Goal: Information Seeking & Learning: Learn about a topic

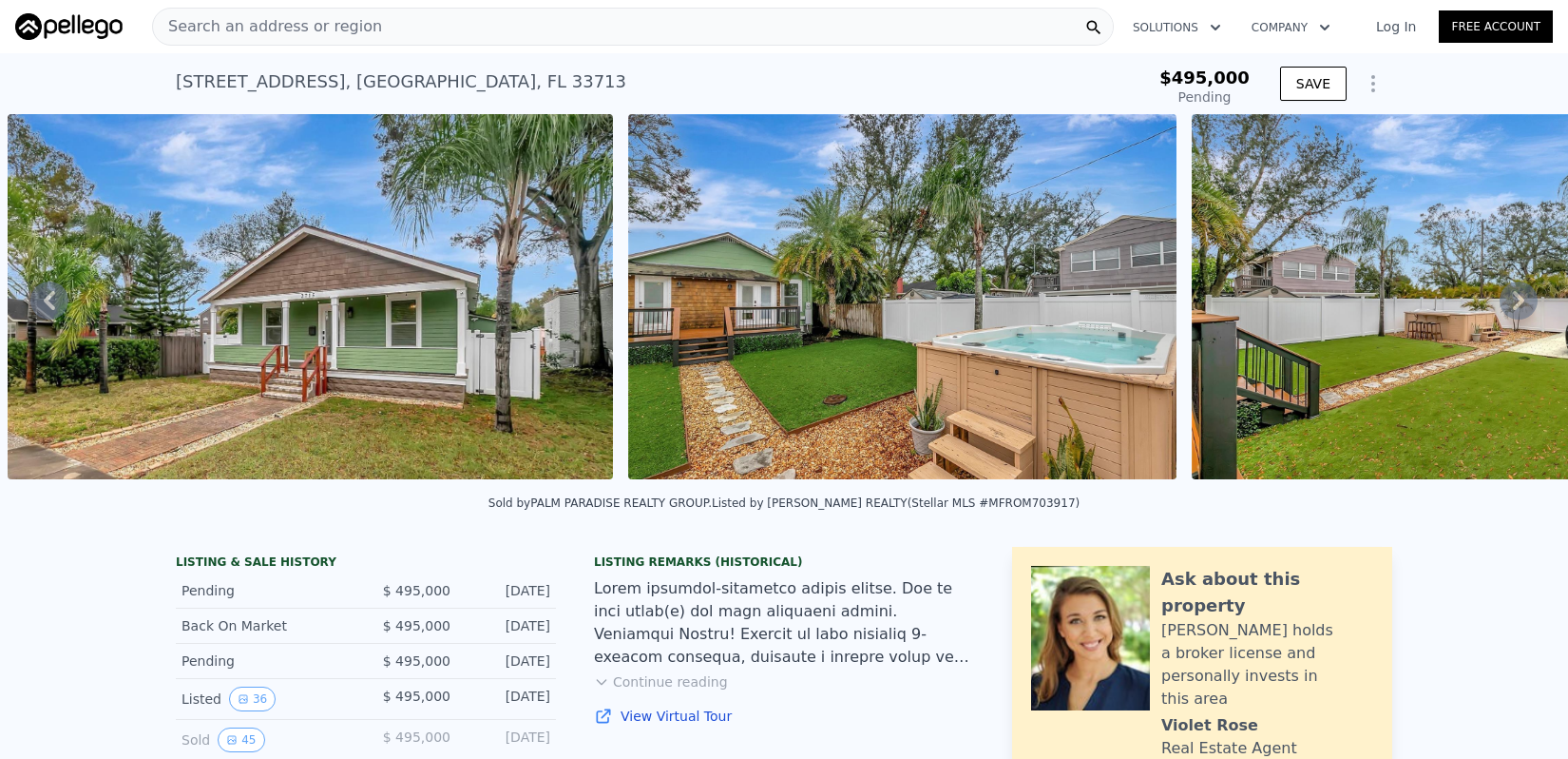
click at [1071, 64] on div "[STREET_ADDRESS] Pending from $495k" at bounding box center [625, 87] width 898 height 54
type input "$ 438,000"
type input "-$ 42,292"
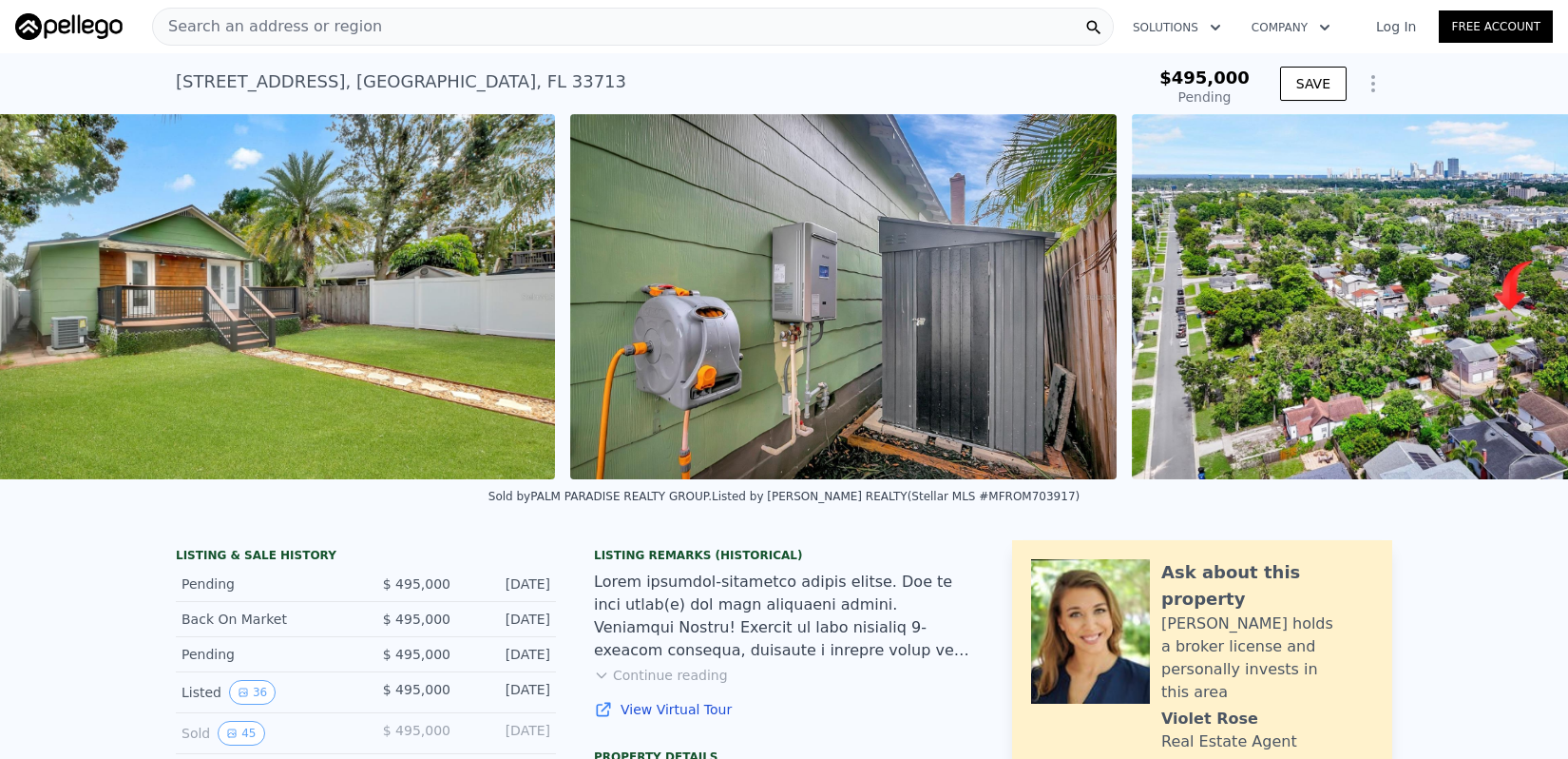
scroll to position [0, 20617]
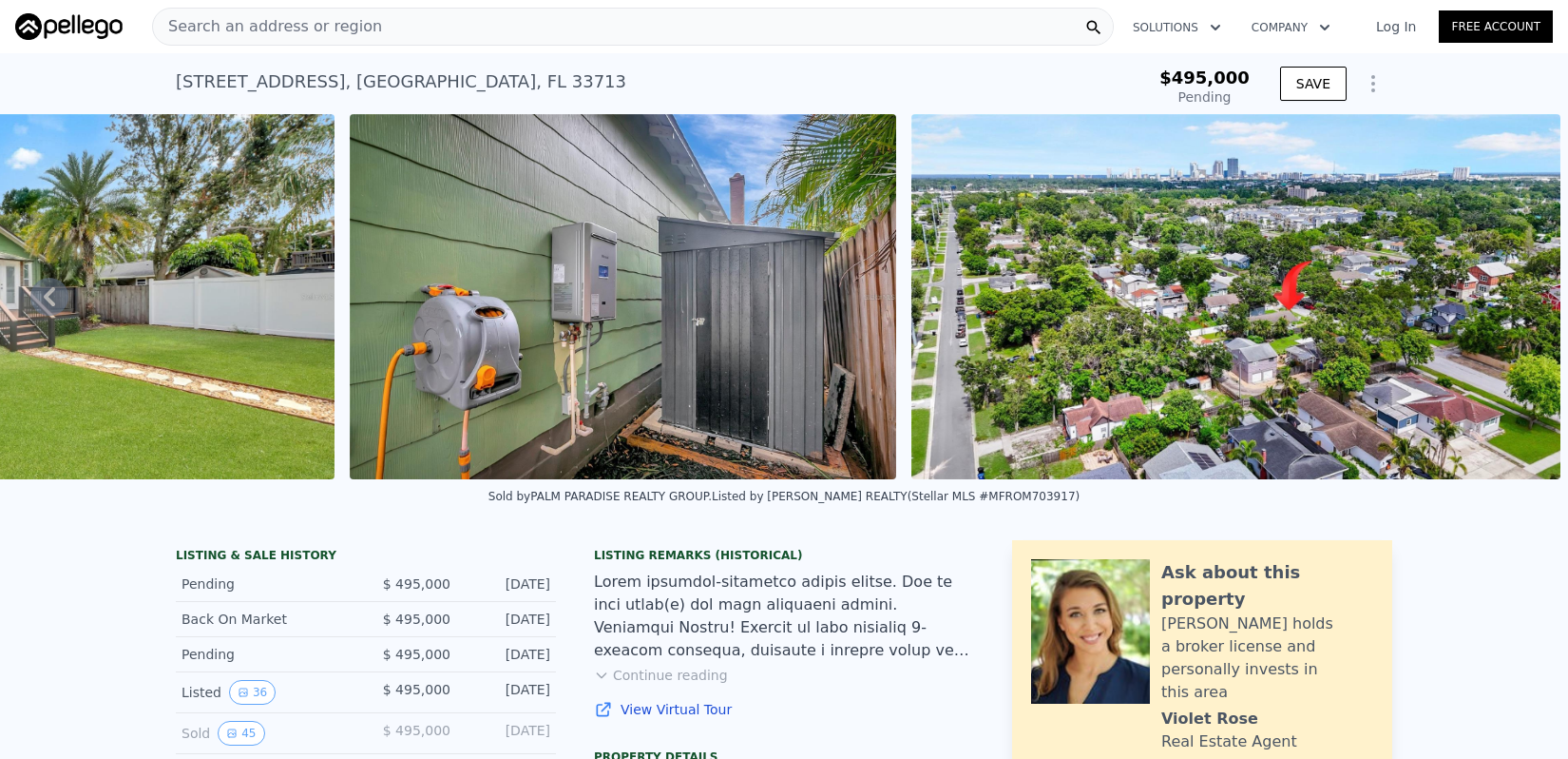
click at [1375, 85] on icon "Show Options" at bounding box center [1373, 83] width 23 height 23
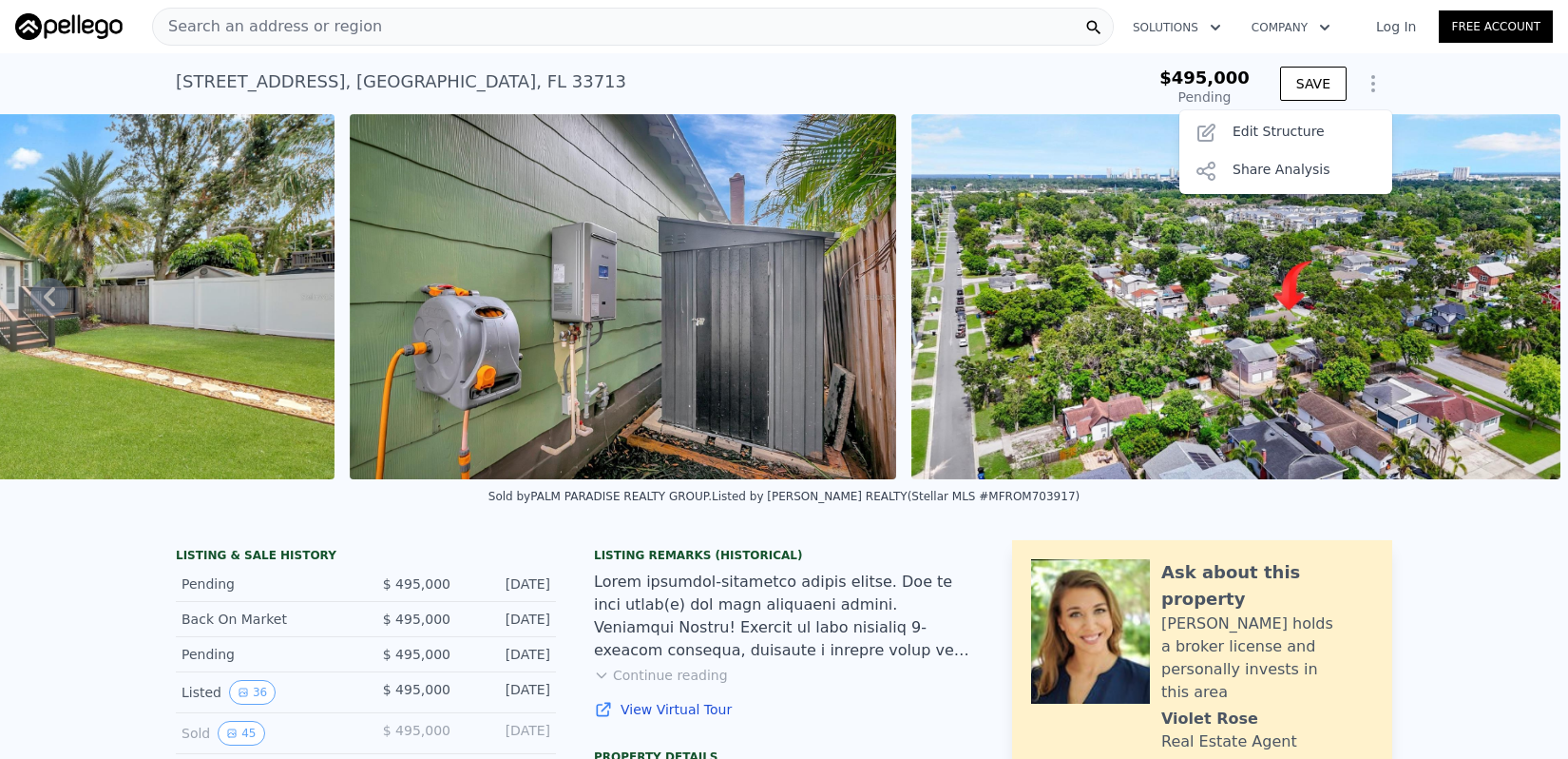
click at [1428, 76] on div "[STREET_ADDRESS] Pending from $495k $495,000 Pending SAVE Save Edit Structure S…" at bounding box center [784, 83] width 1568 height 61
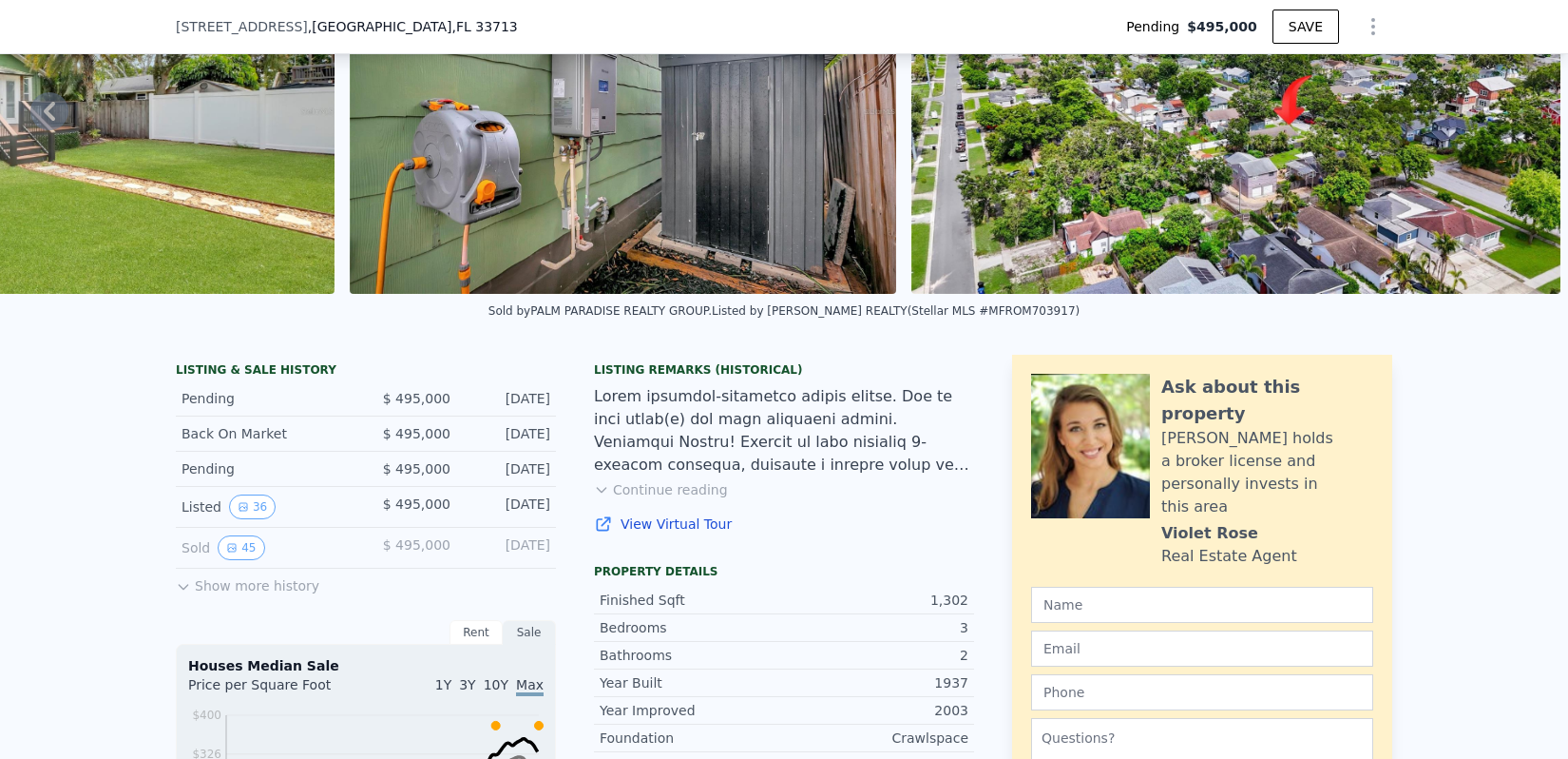
scroll to position [182, 0]
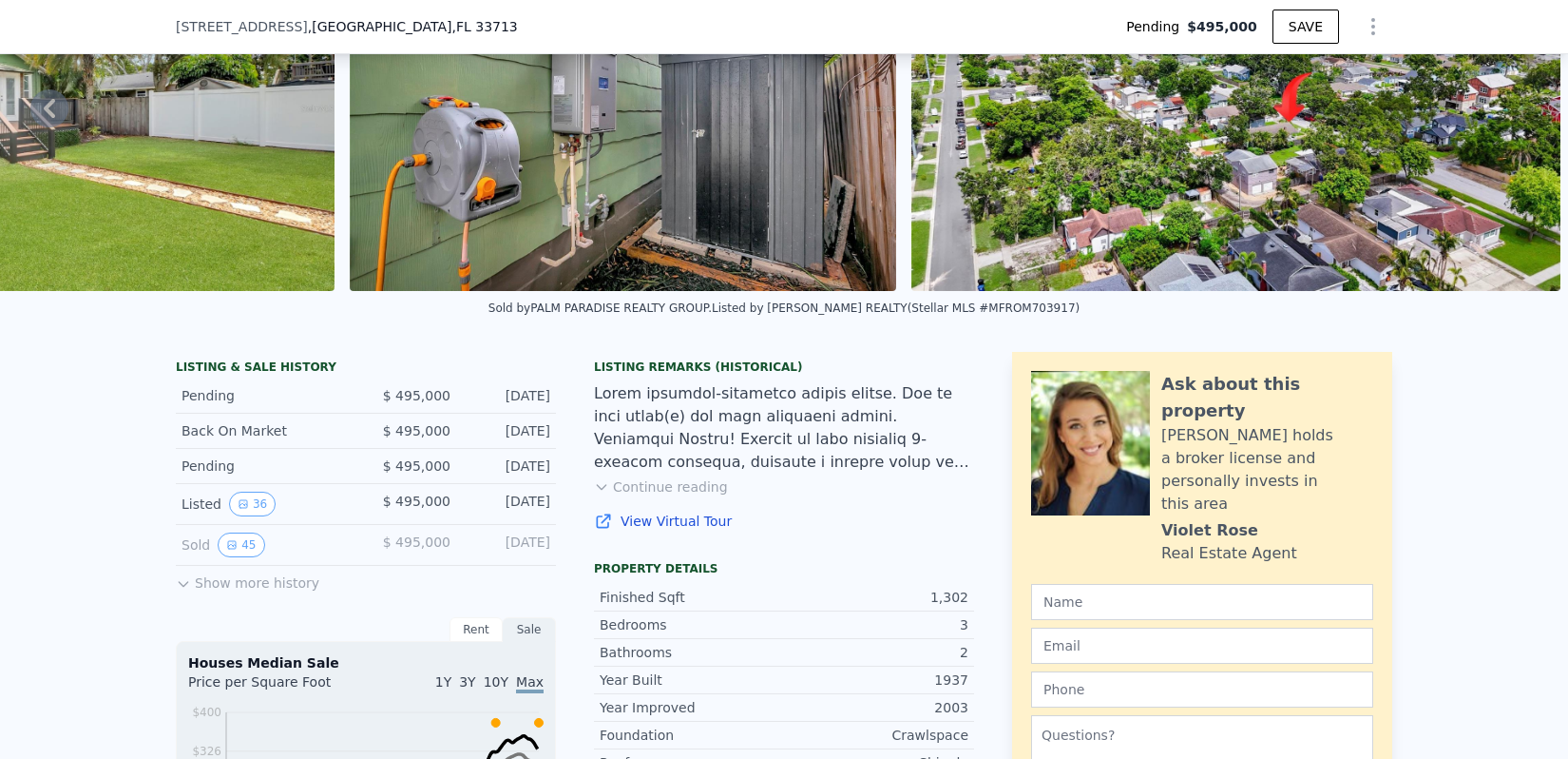
click at [895, 420] on div at bounding box center [784, 428] width 380 height 91
click at [676, 480] on button "Continue reading" at bounding box center [660, 486] width 134 height 19
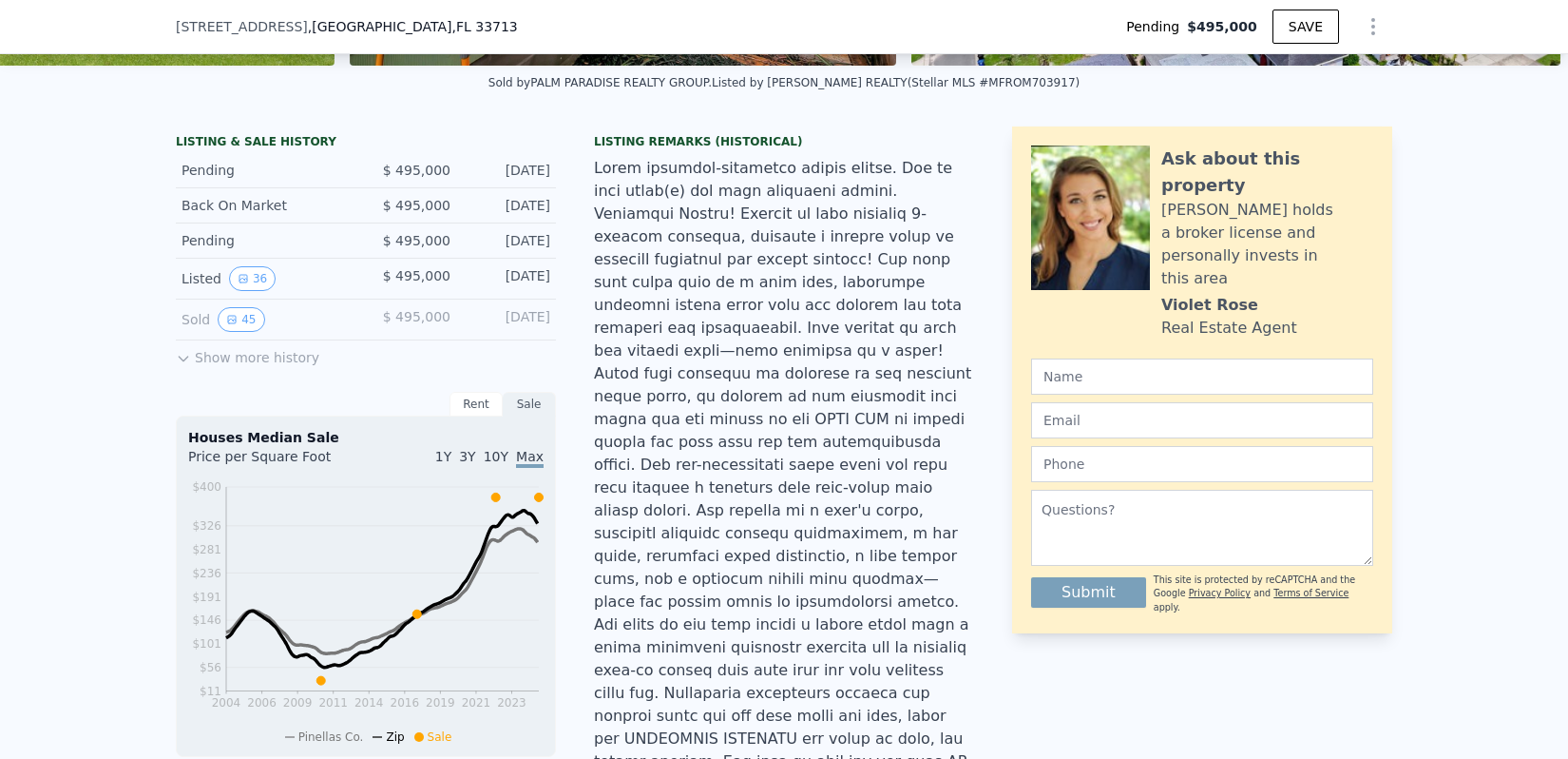
scroll to position [416, 0]
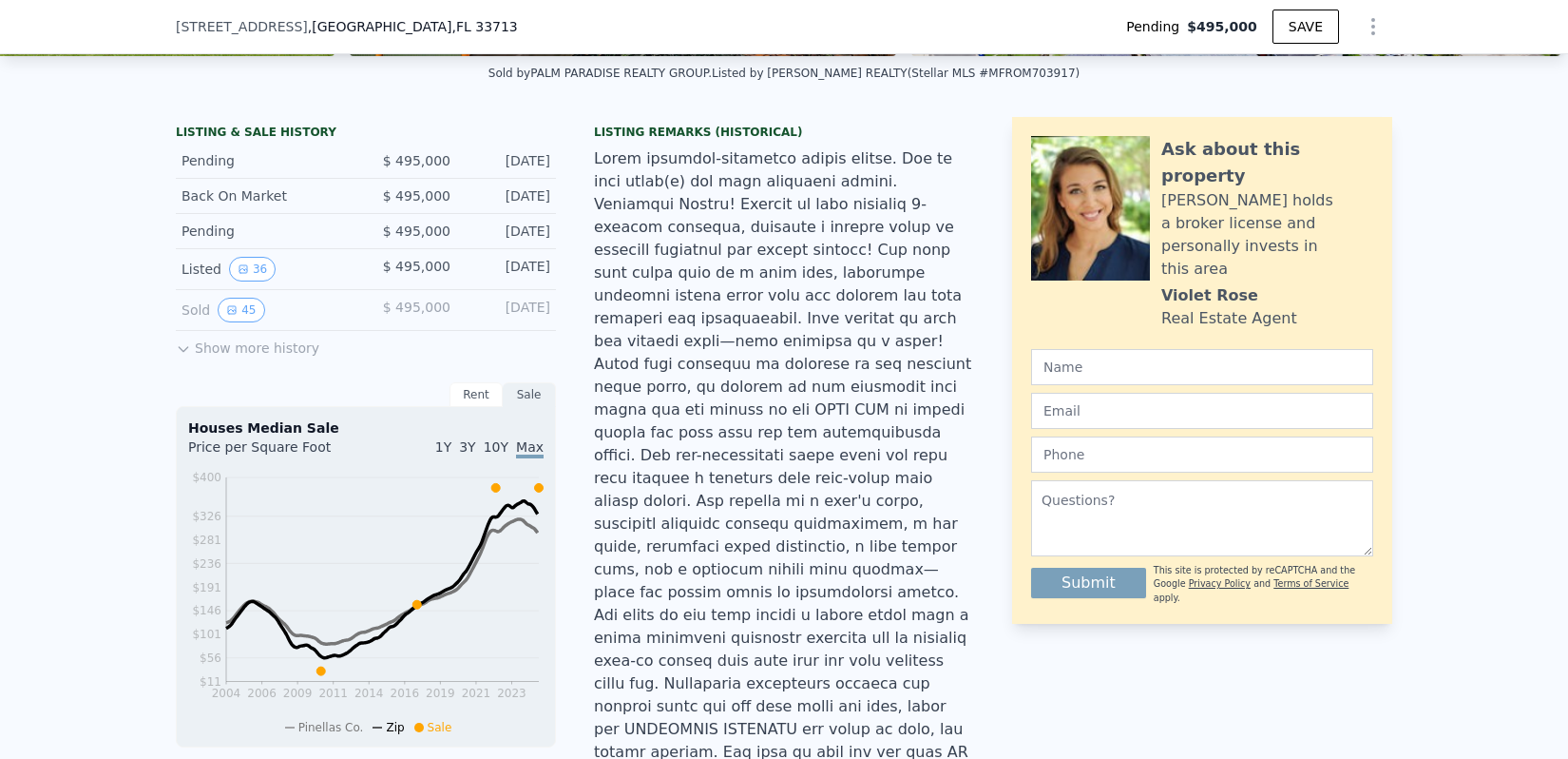
click at [257, 346] on button "Show more history" at bounding box center [247, 344] width 144 height 27
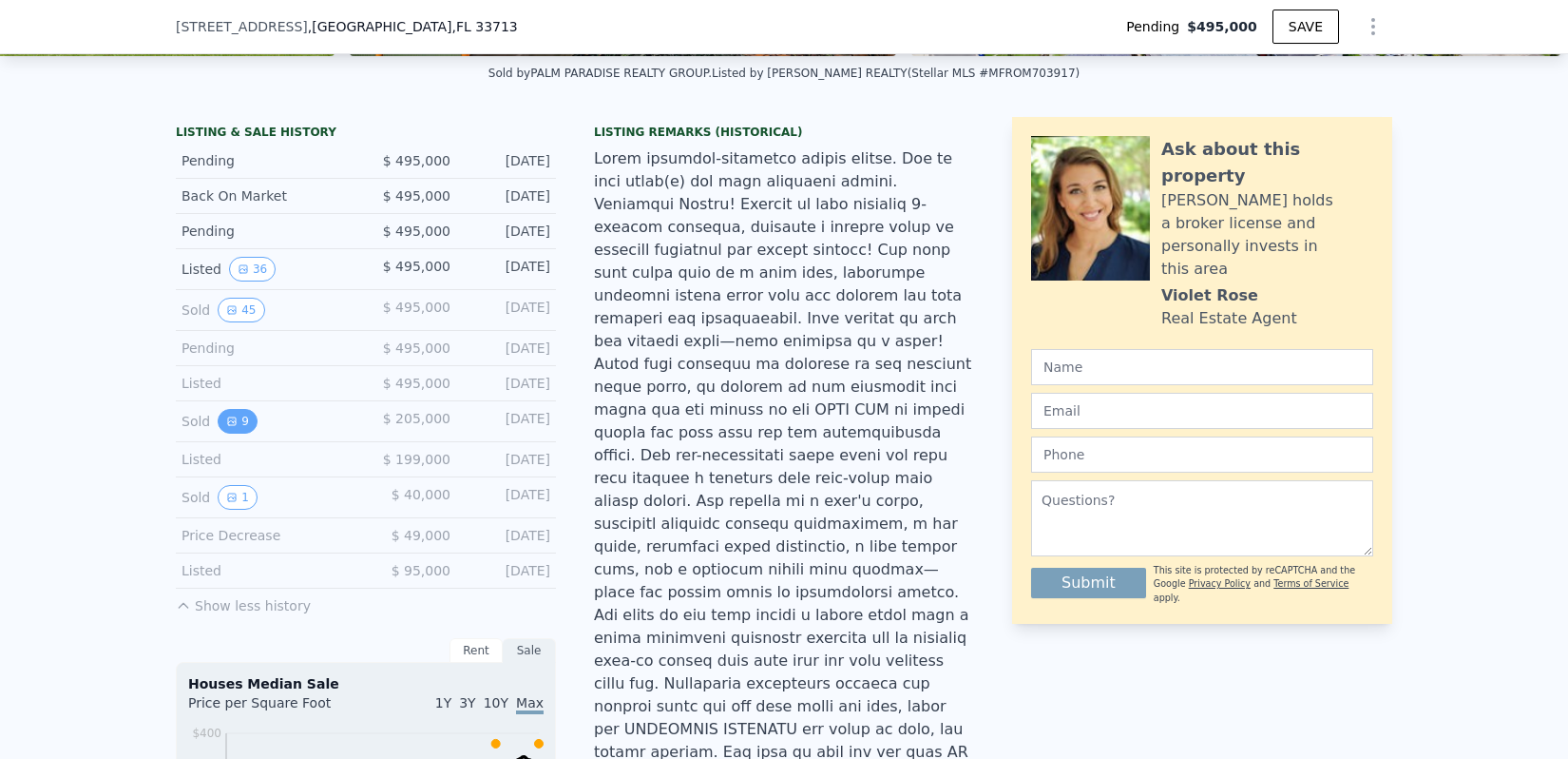
click at [242, 419] on button "9" at bounding box center [237, 421] width 40 height 25
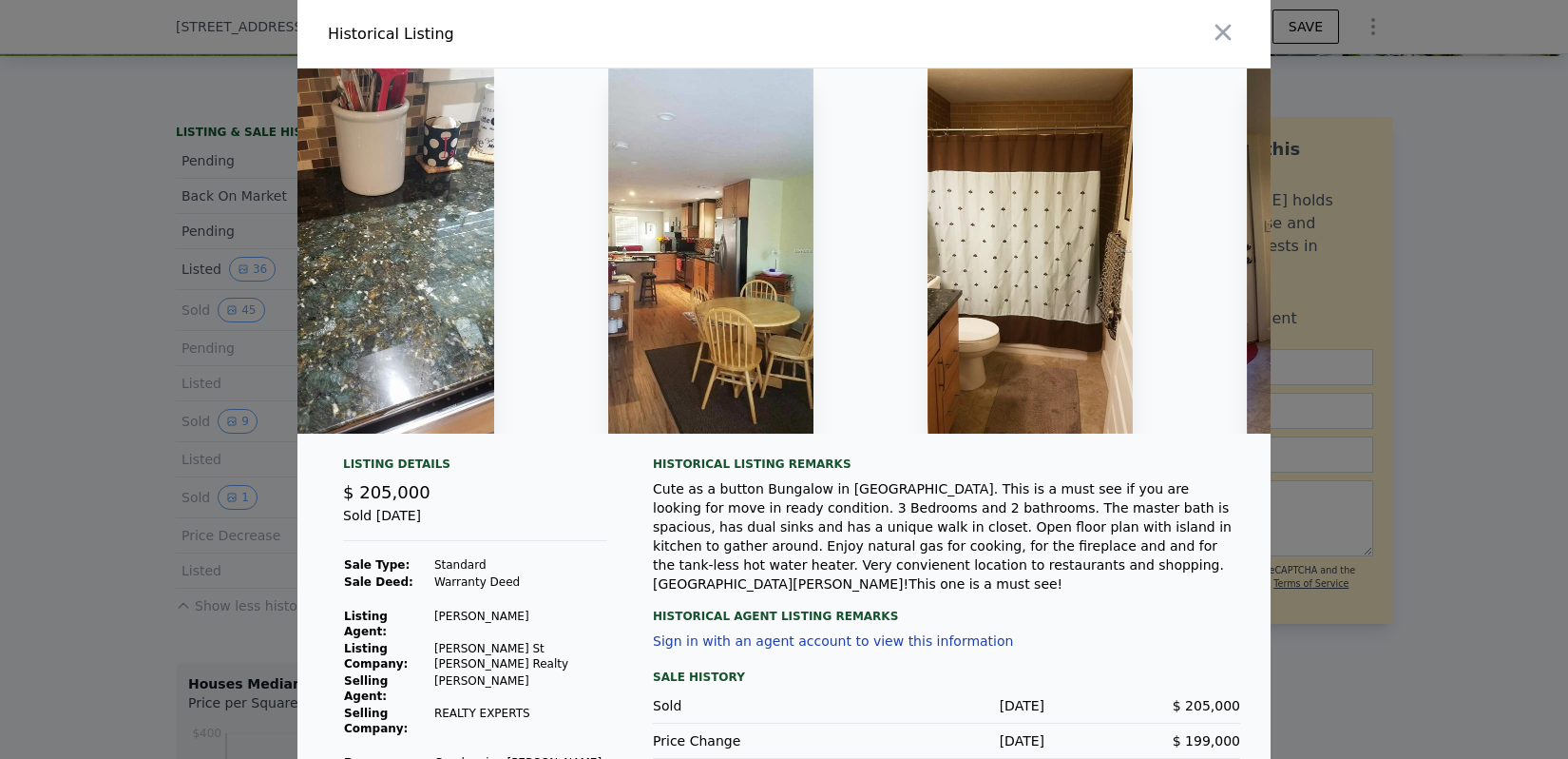
scroll to position [0, 1382]
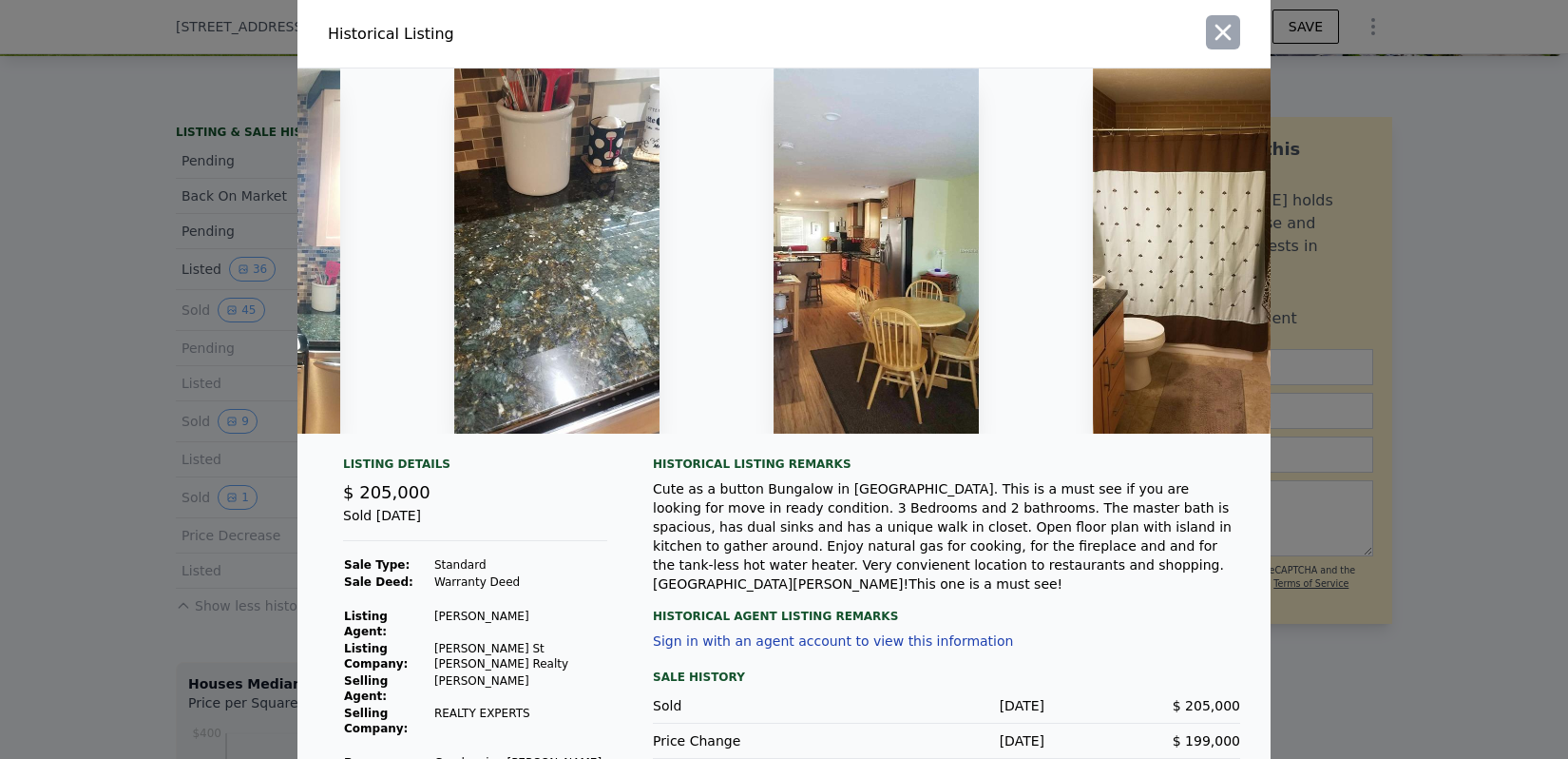
click at [1225, 33] on icon "button" at bounding box center [1223, 33] width 16 height 16
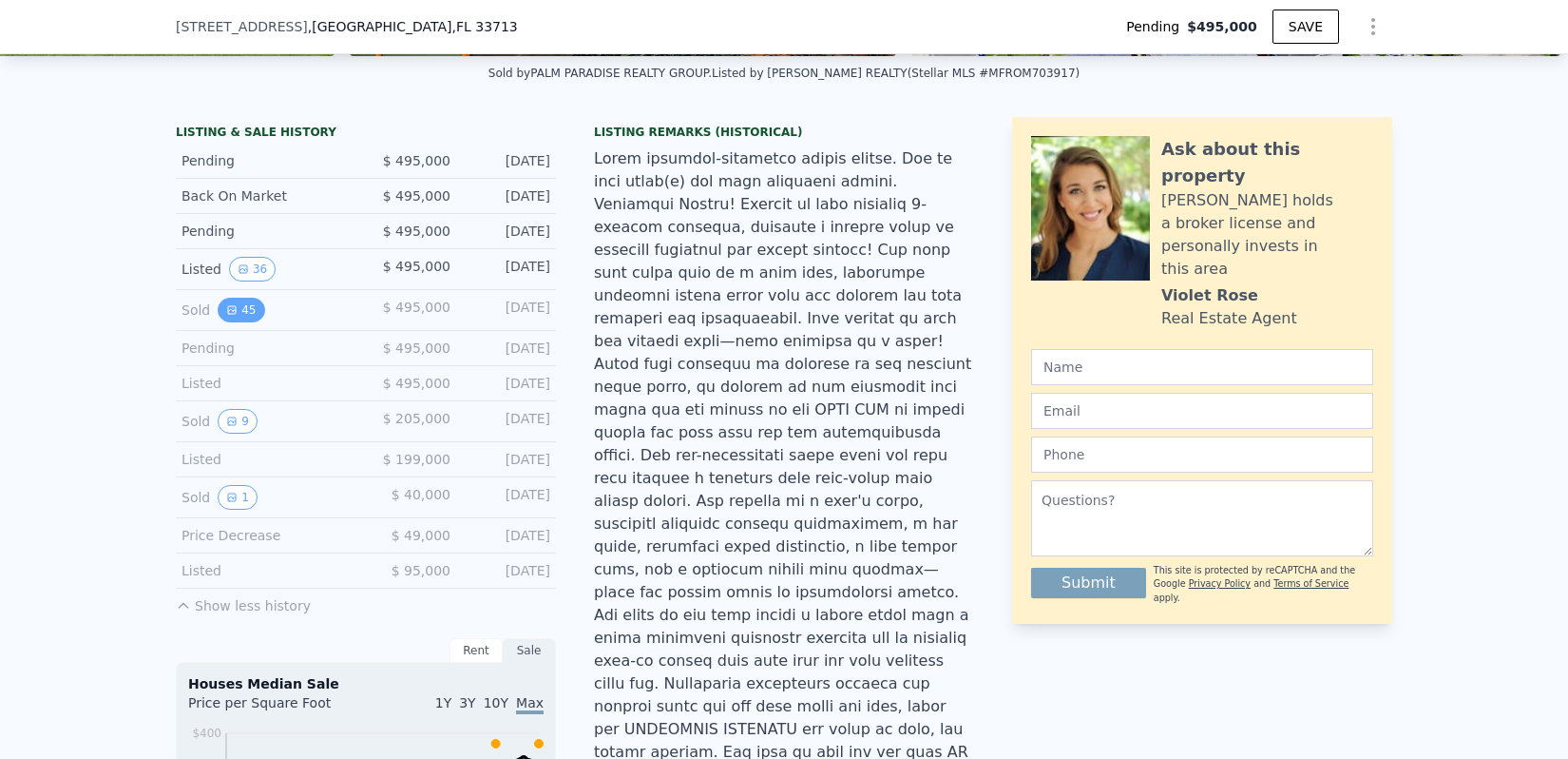
click at [237, 307] on button "45" at bounding box center [240, 310] width 47 height 25
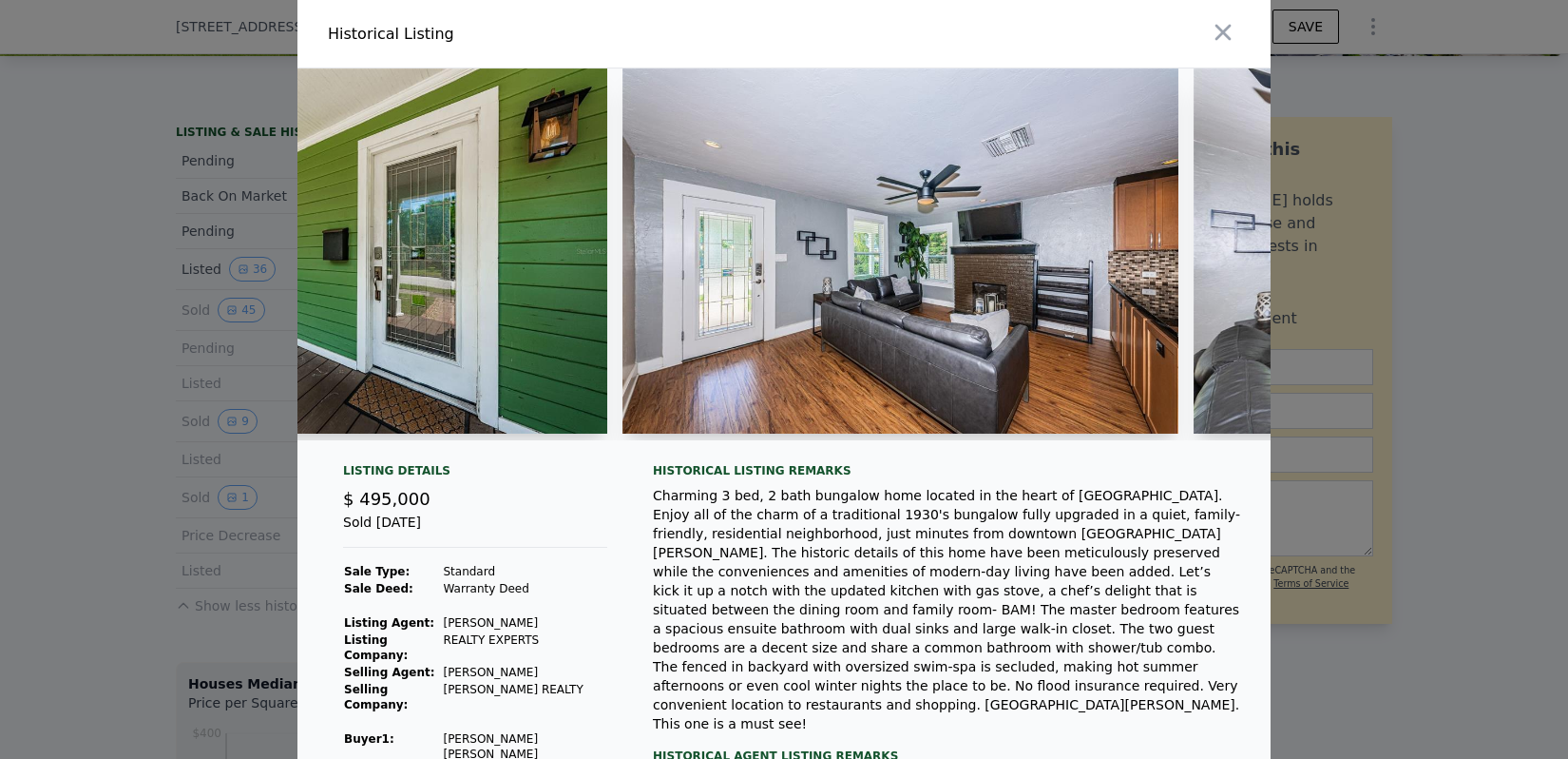
scroll to position [0, 3187]
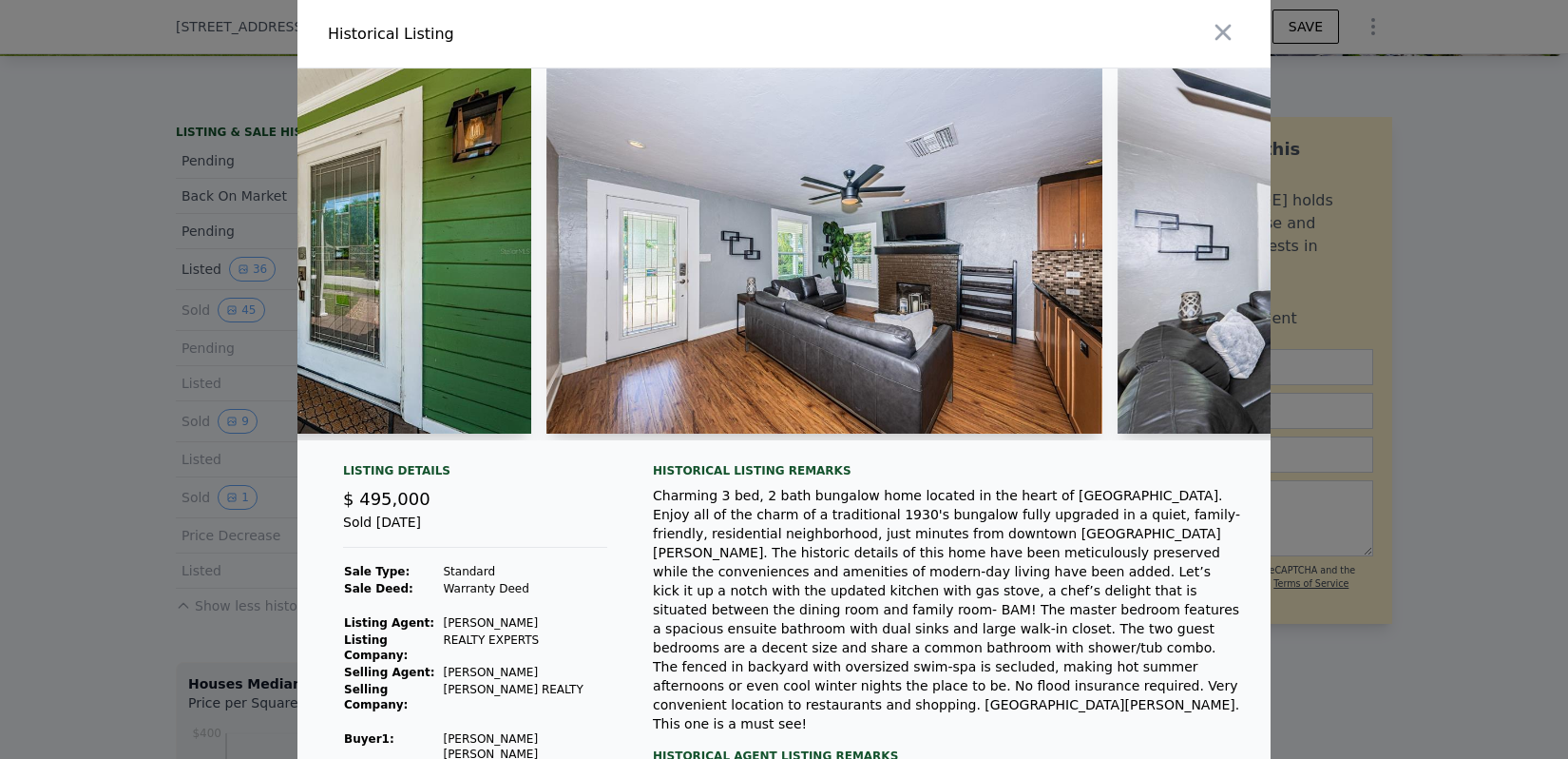
click at [837, 293] on img at bounding box center [824, 251] width 556 height 366
click at [807, 255] on img at bounding box center [824, 251] width 556 height 366
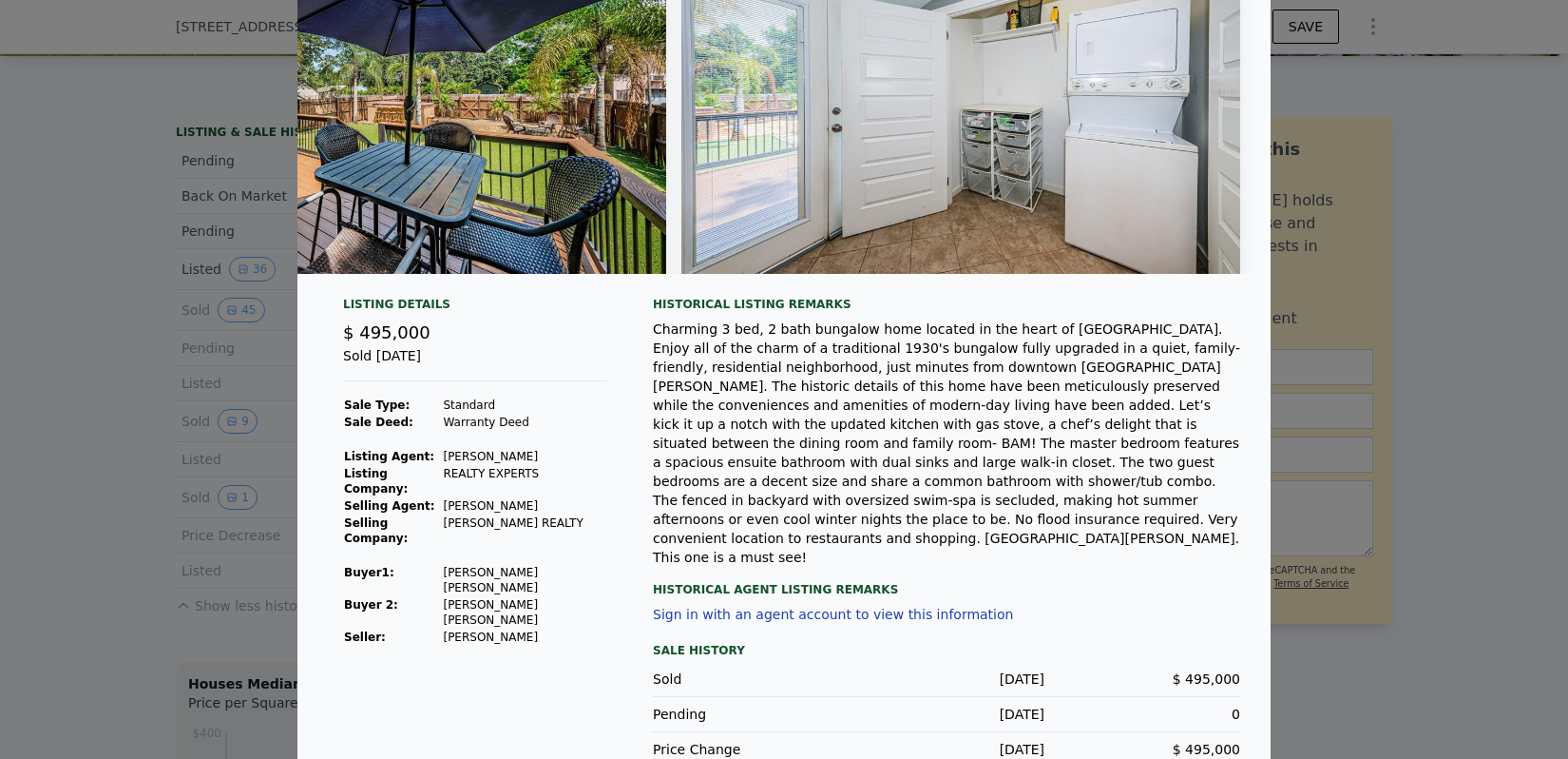
scroll to position [0, 0]
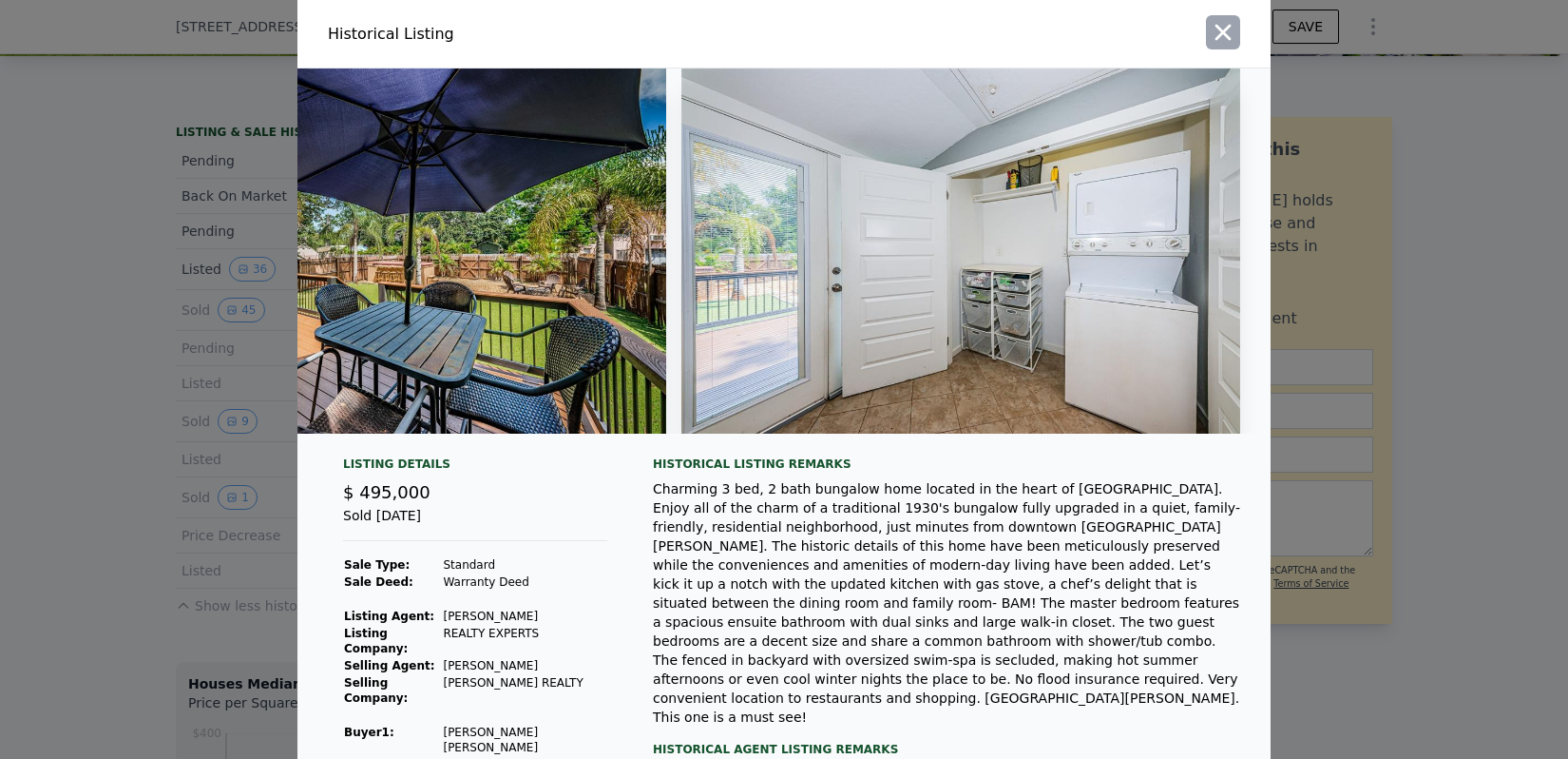
click at [1225, 33] on icon "button" at bounding box center [1223, 33] width 16 height 16
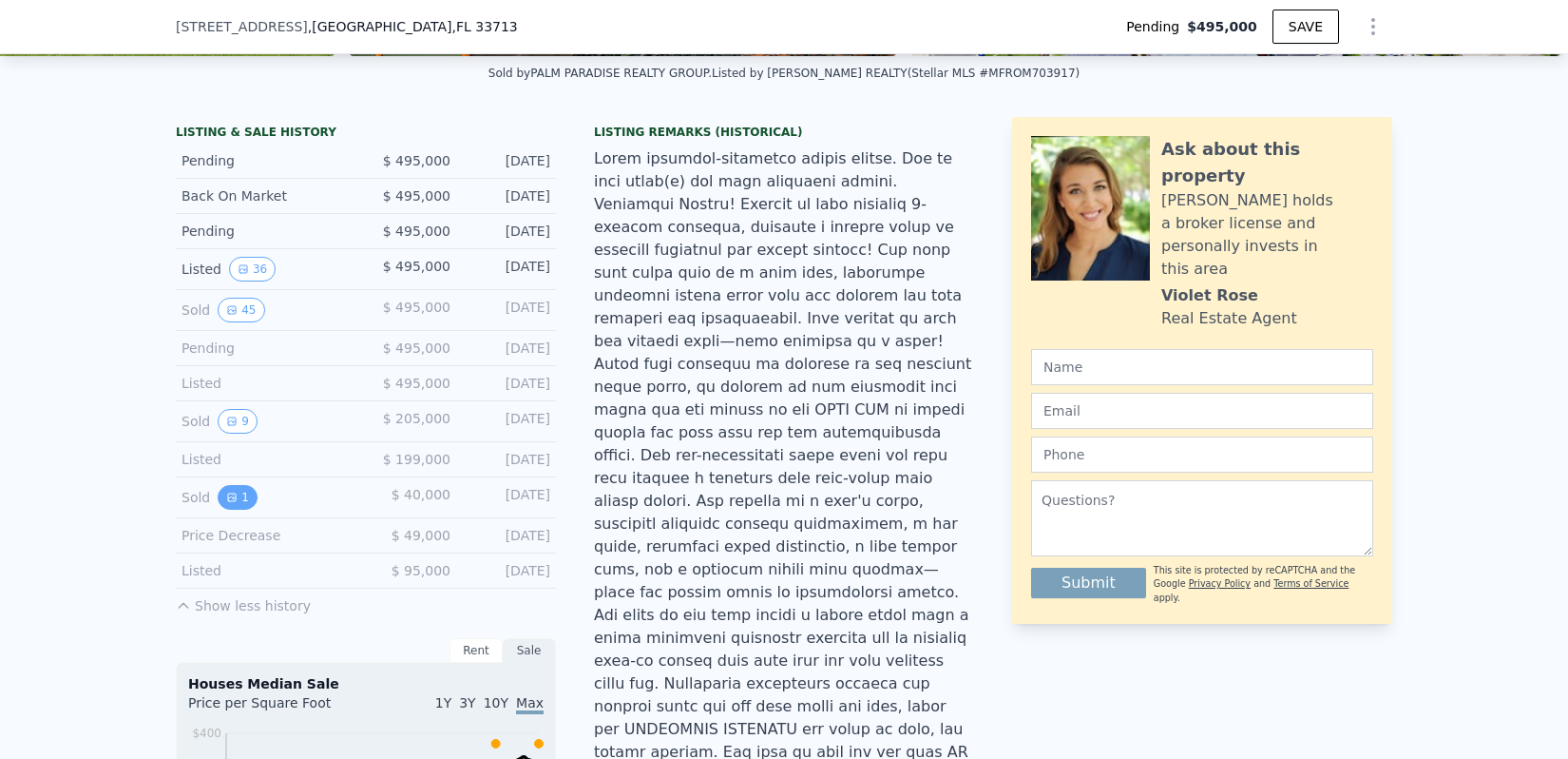
click at [233, 499] on icon "View historical data" at bounding box center [231, 497] width 11 height 11
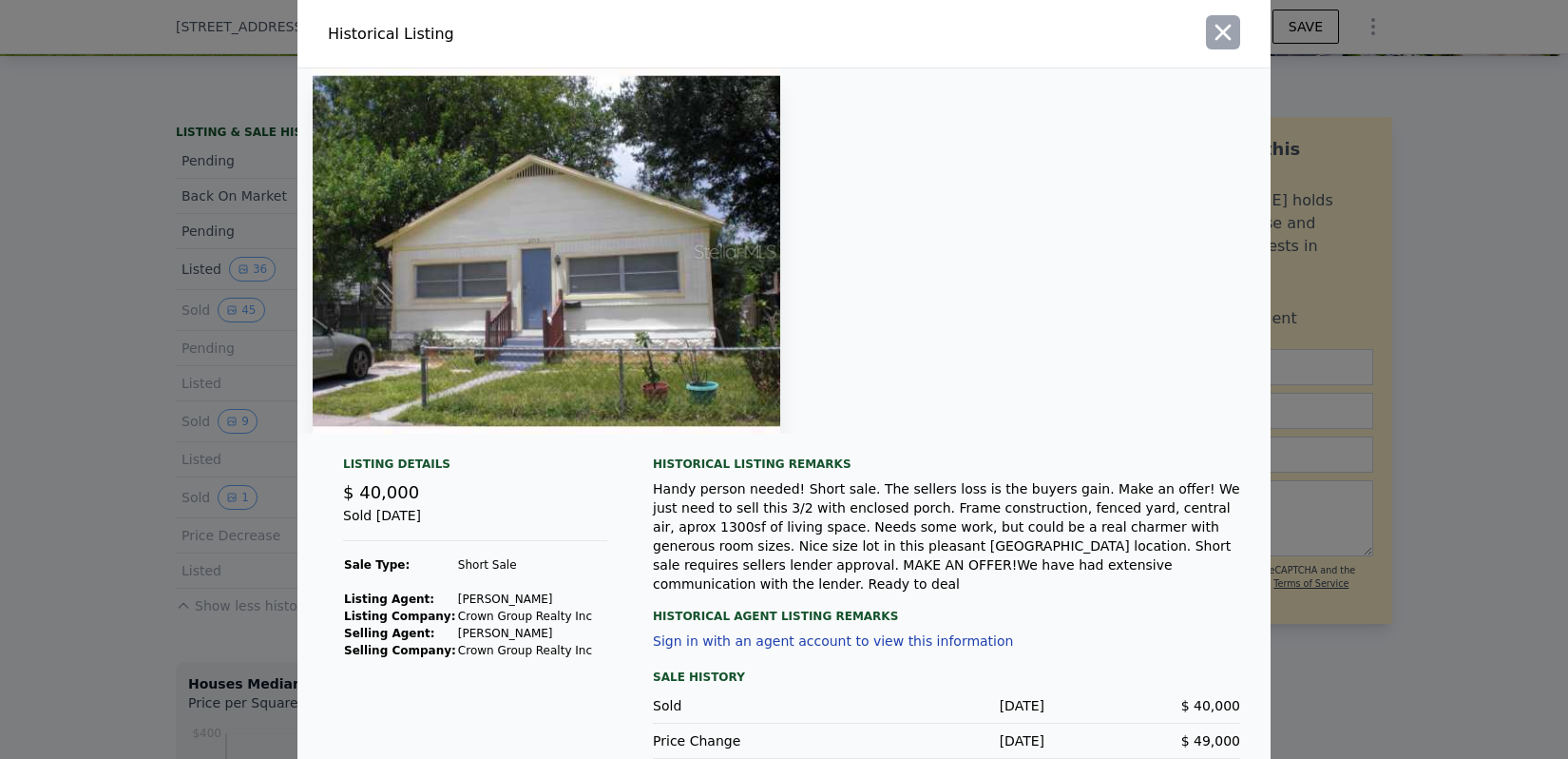
click at [1224, 37] on icon "button" at bounding box center [1222, 32] width 27 height 27
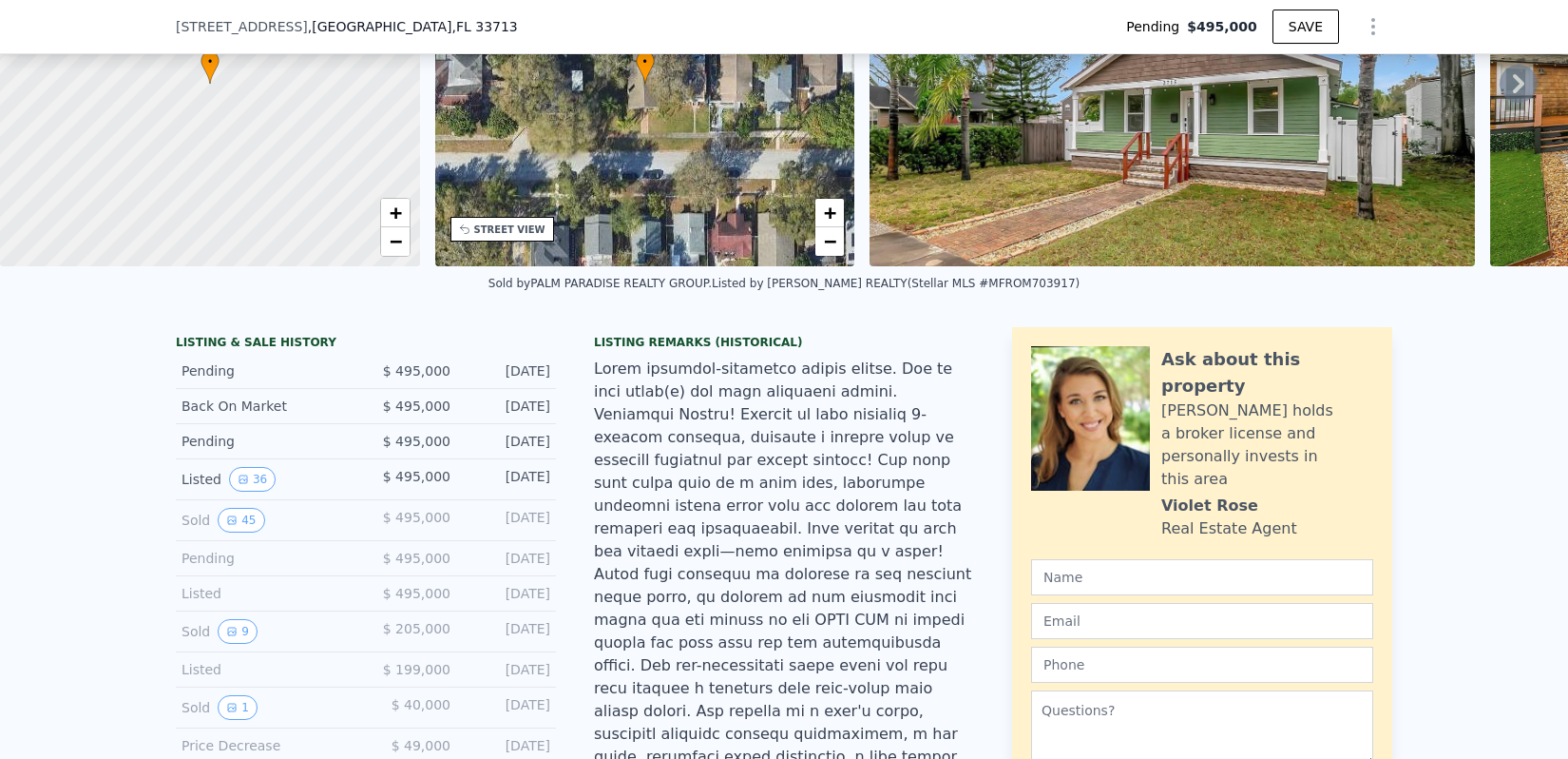
scroll to position [361, 0]
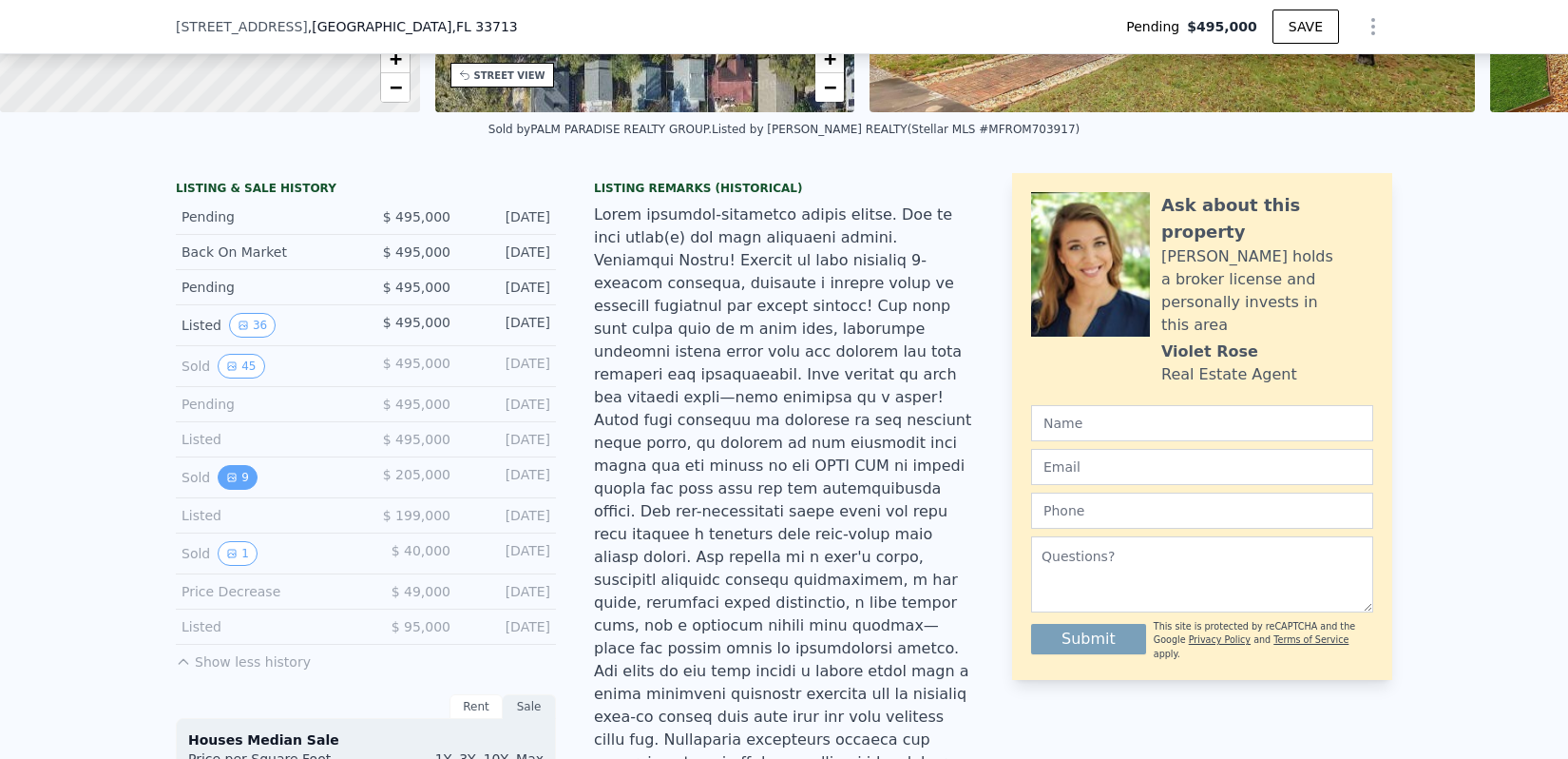
click at [234, 476] on icon "View historical data" at bounding box center [232, 478] width 8 height 8
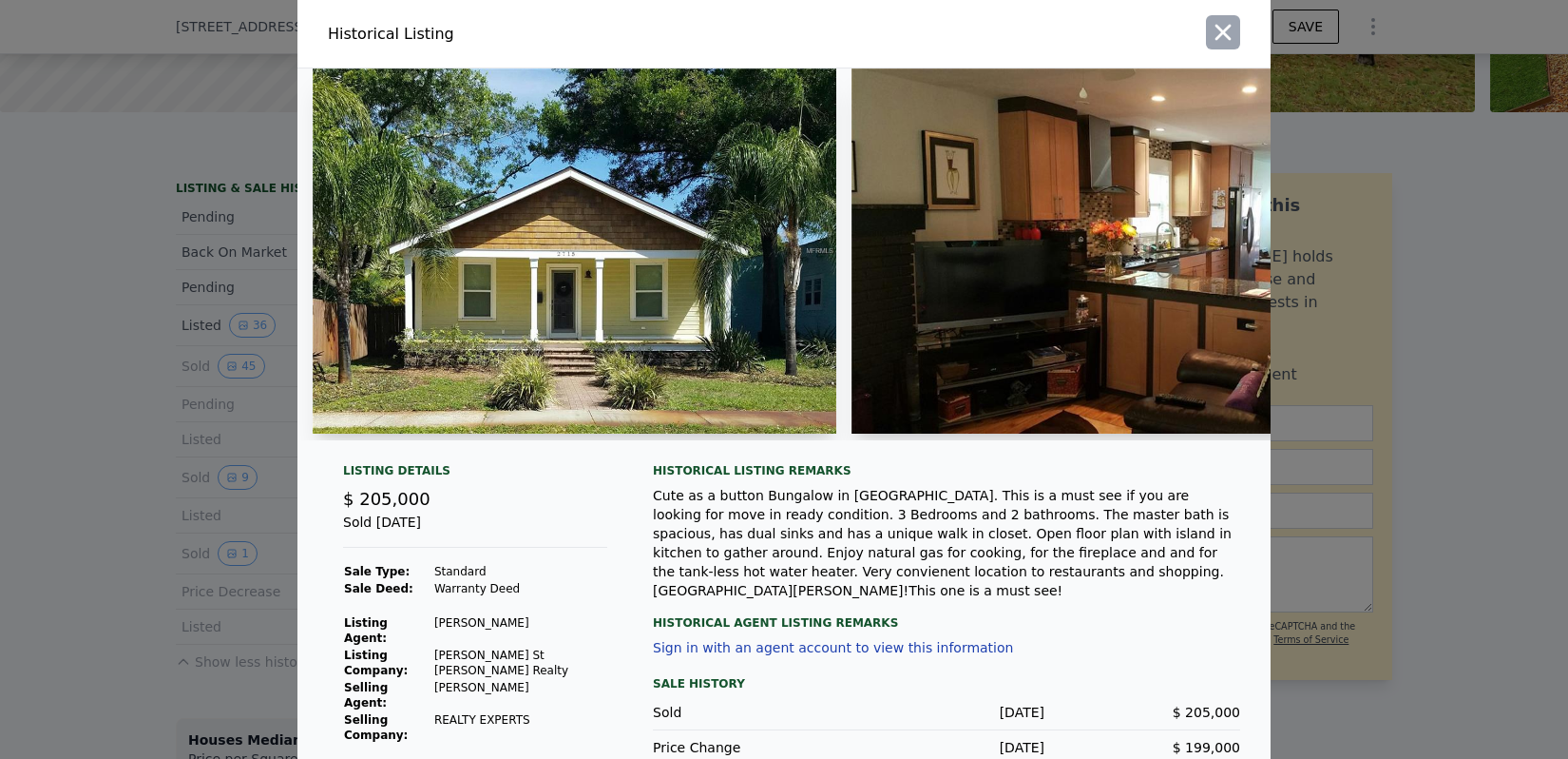
click at [1226, 21] on icon "button" at bounding box center [1222, 32] width 27 height 27
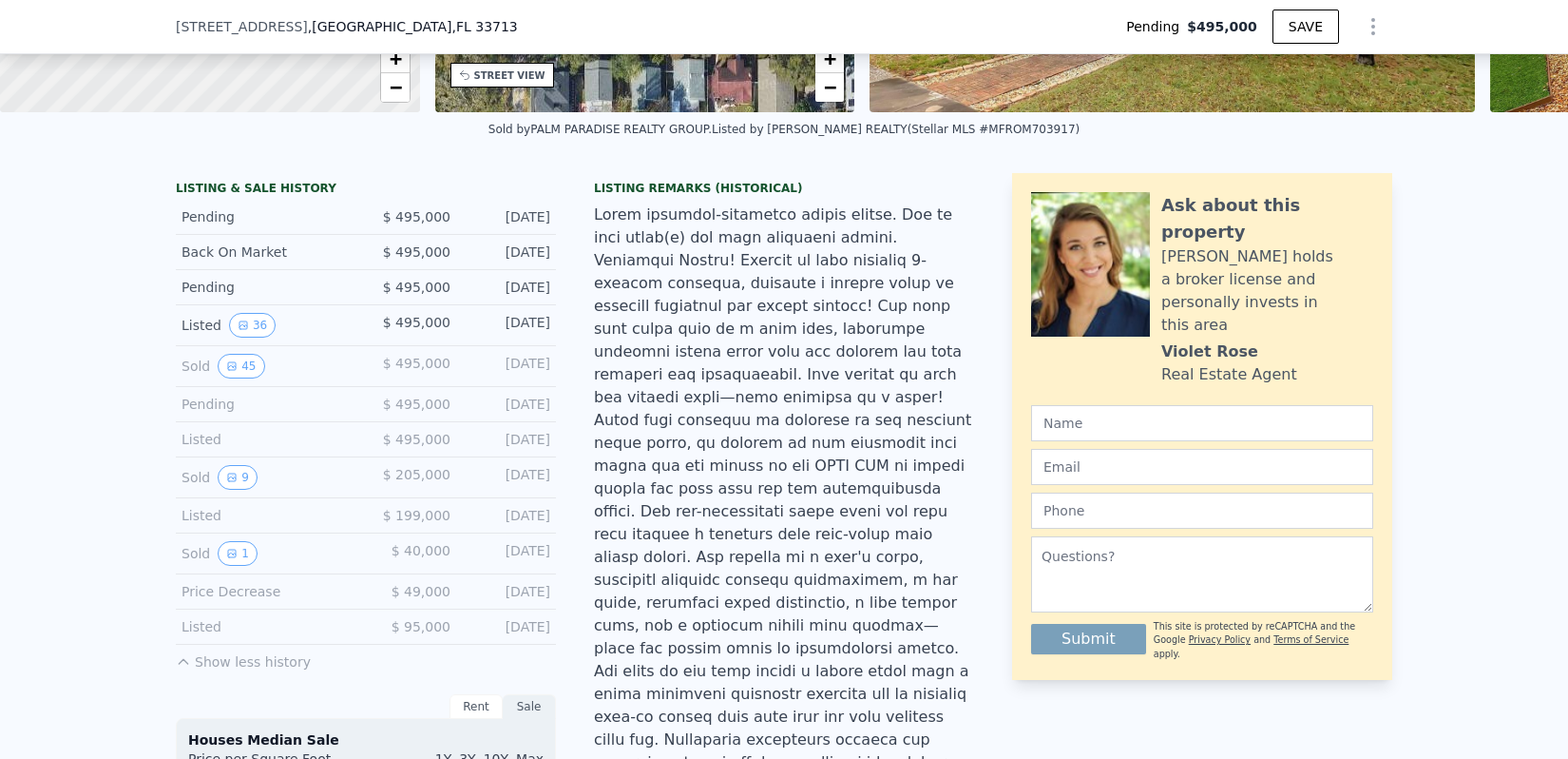
drag, startPoint x: 520, startPoint y: 552, endPoint x: 542, endPoint y: 552, distance: 22.0
click at [542, 552] on div "[DATE]" at bounding box center [507, 553] width 84 height 25
click at [244, 475] on button "9" at bounding box center [237, 477] width 40 height 25
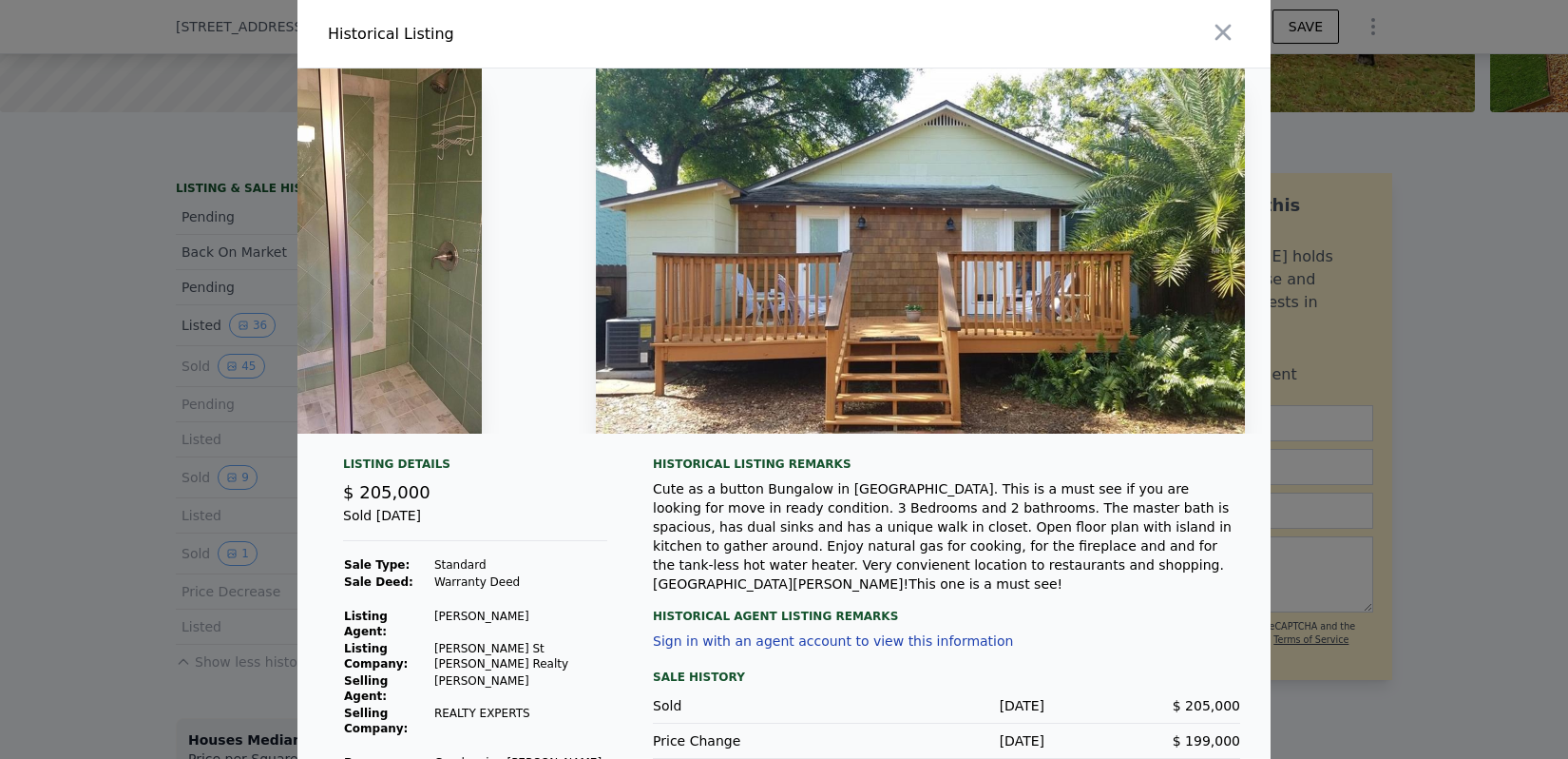
scroll to position [0, 2842]
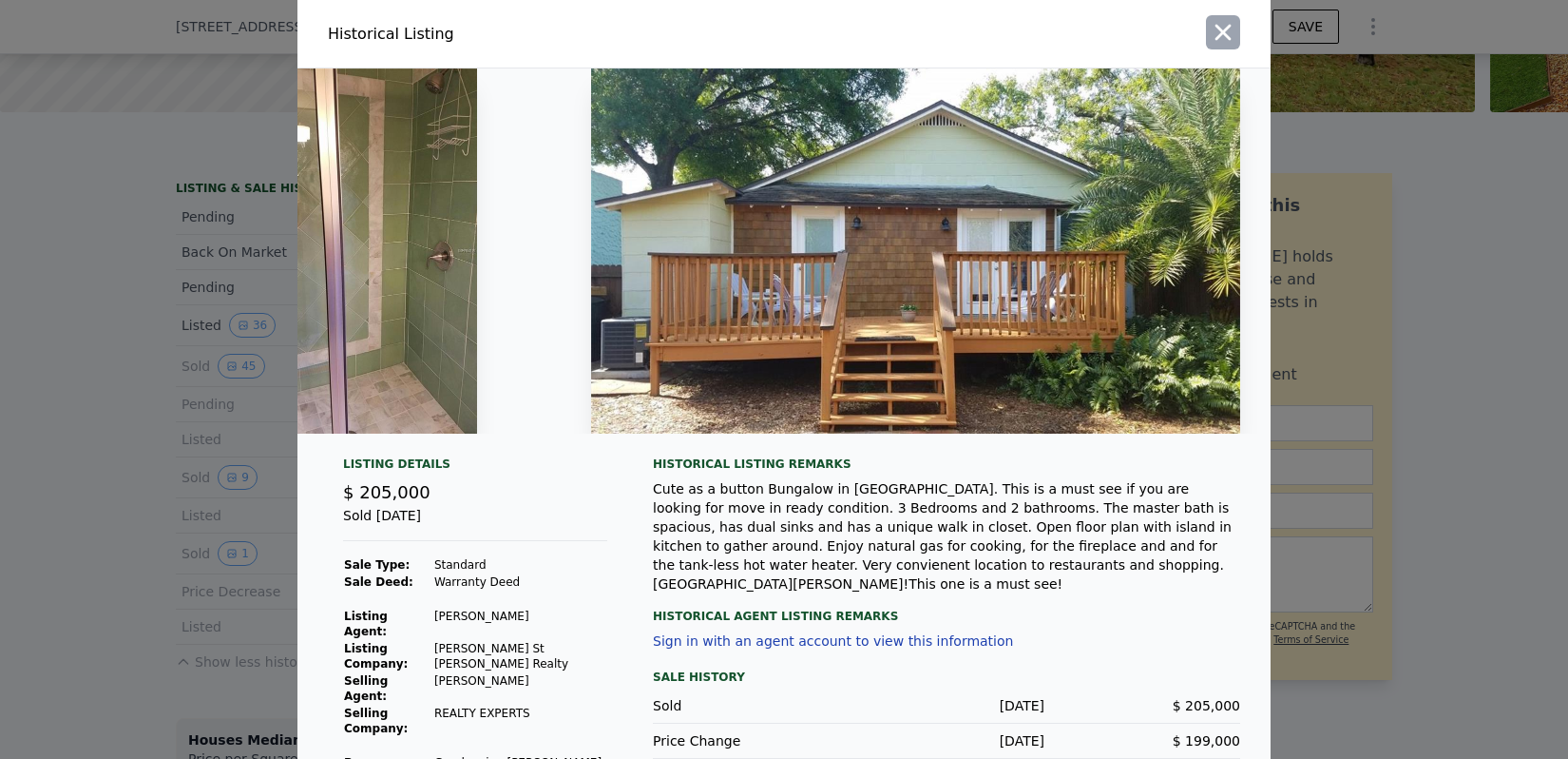
click at [1234, 29] on icon "button" at bounding box center [1222, 32] width 27 height 27
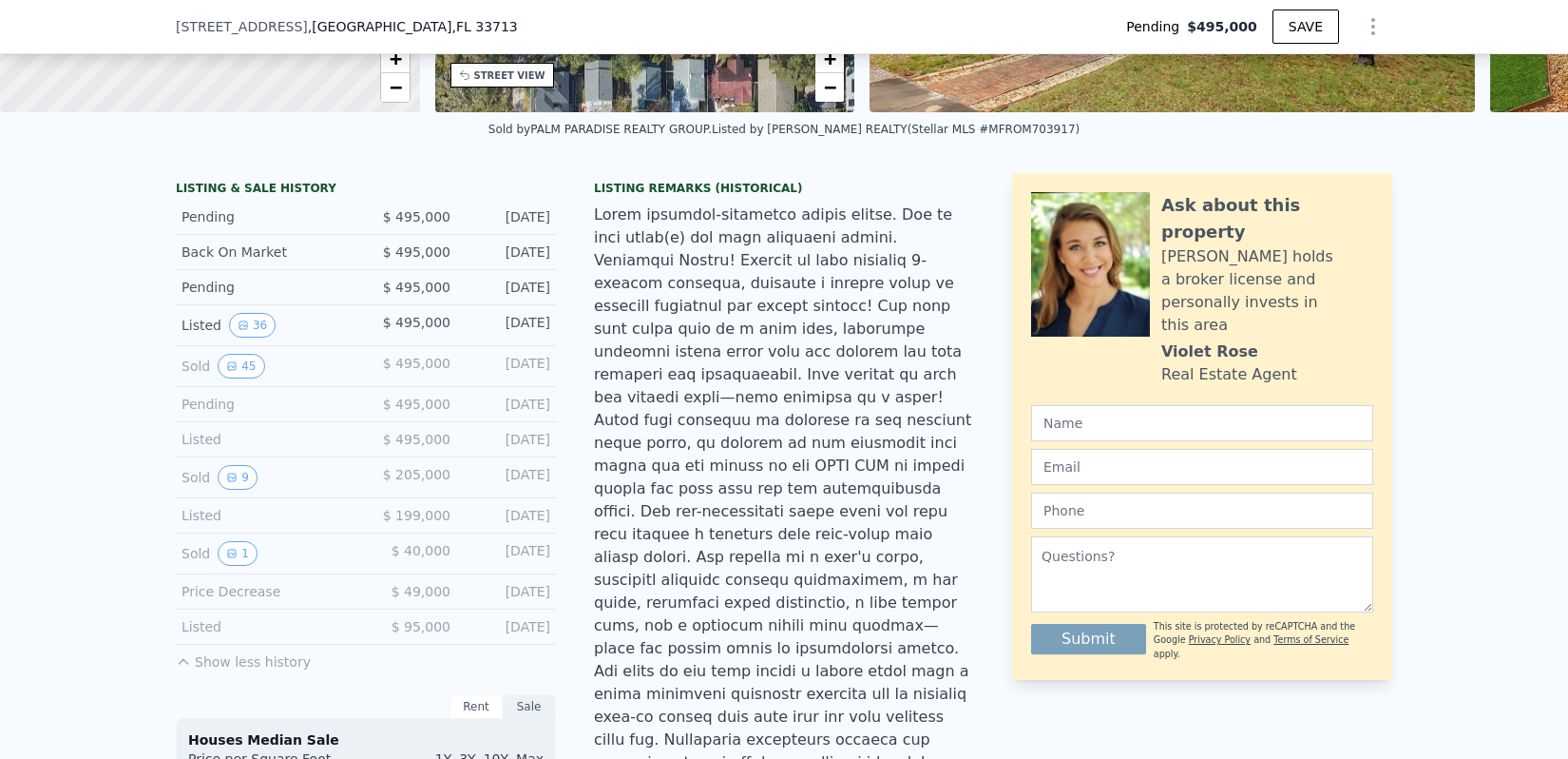
click at [837, 437] on div at bounding box center [784, 626] width 380 height 844
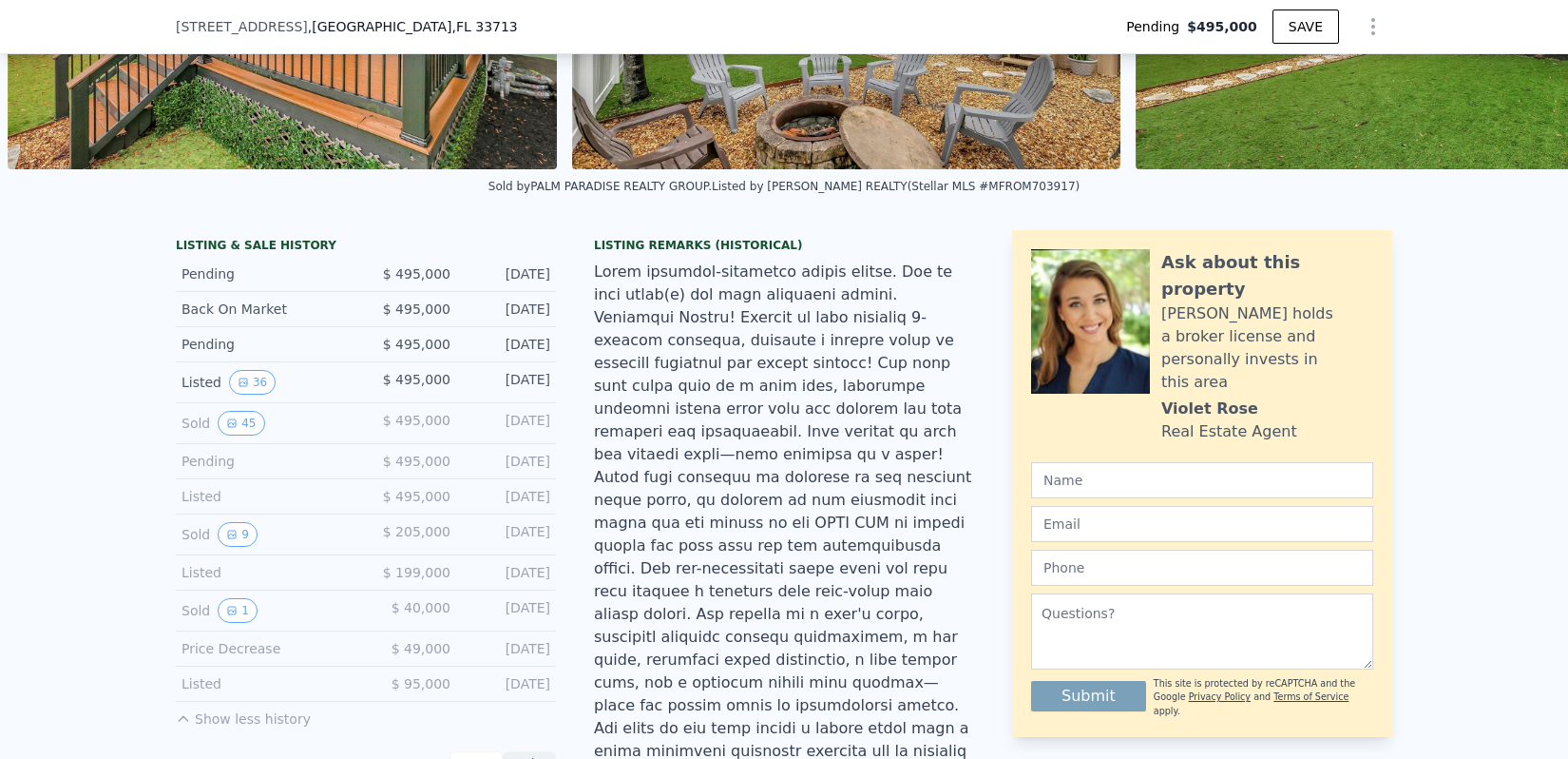
scroll to position [323, 0]
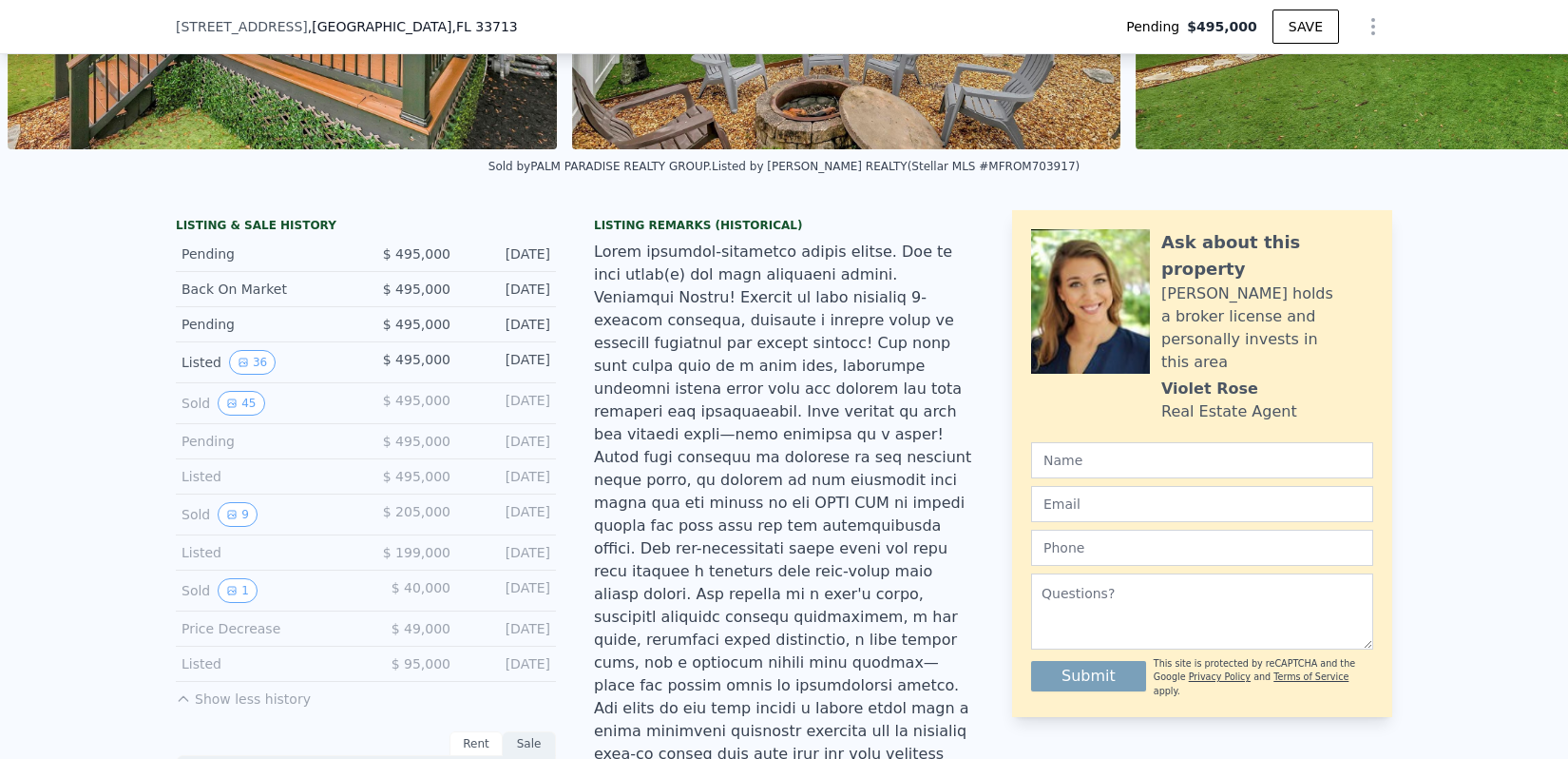
drag, startPoint x: 522, startPoint y: 397, endPoint x: 598, endPoint y: 397, distance: 76.0
click at [597, 397] on div at bounding box center [784, 663] width 380 height 844
drag, startPoint x: 584, startPoint y: 246, endPoint x: 870, endPoint y: 252, distance: 286.1
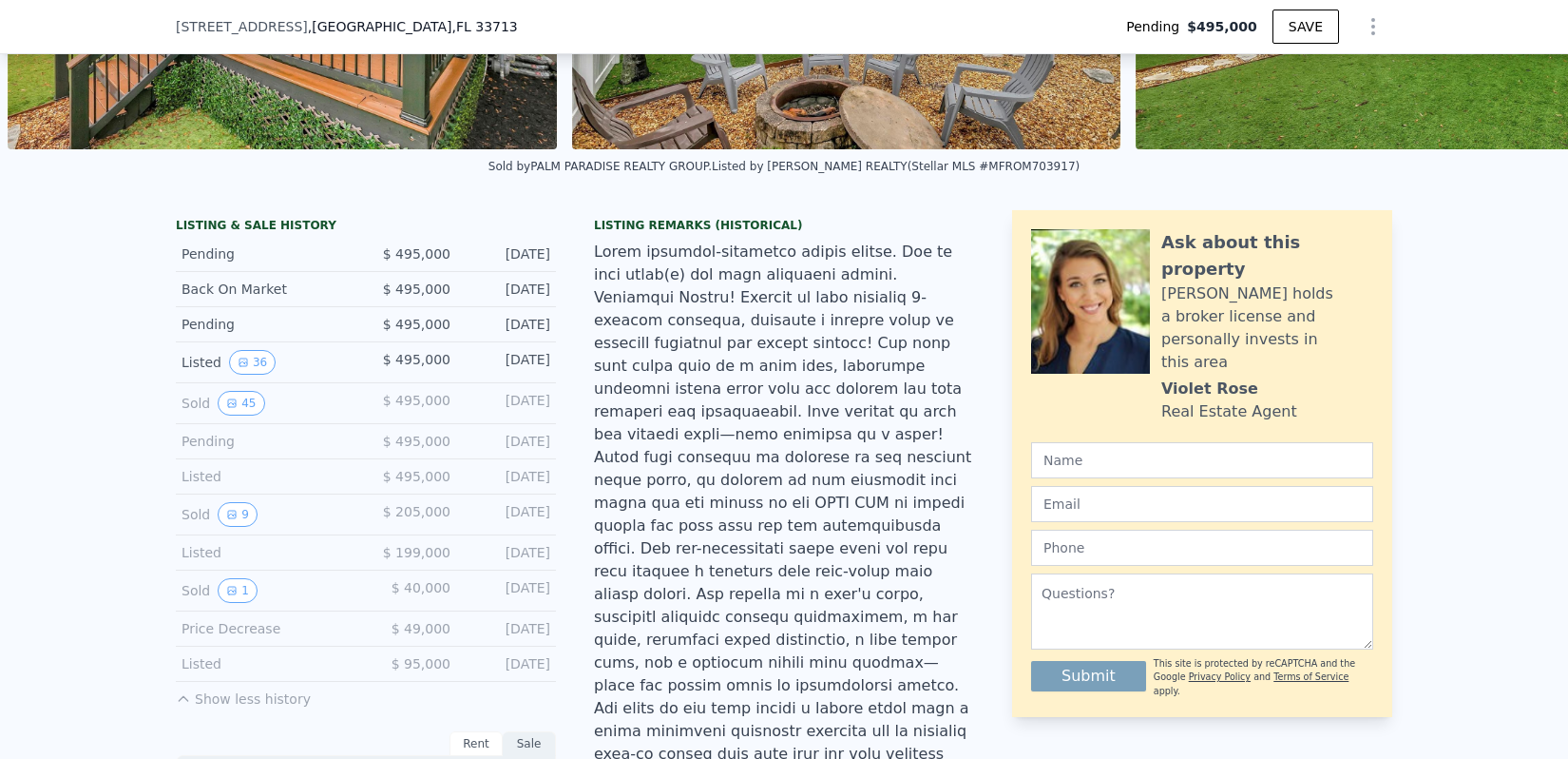
click at [901, 255] on div at bounding box center [784, 663] width 380 height 844
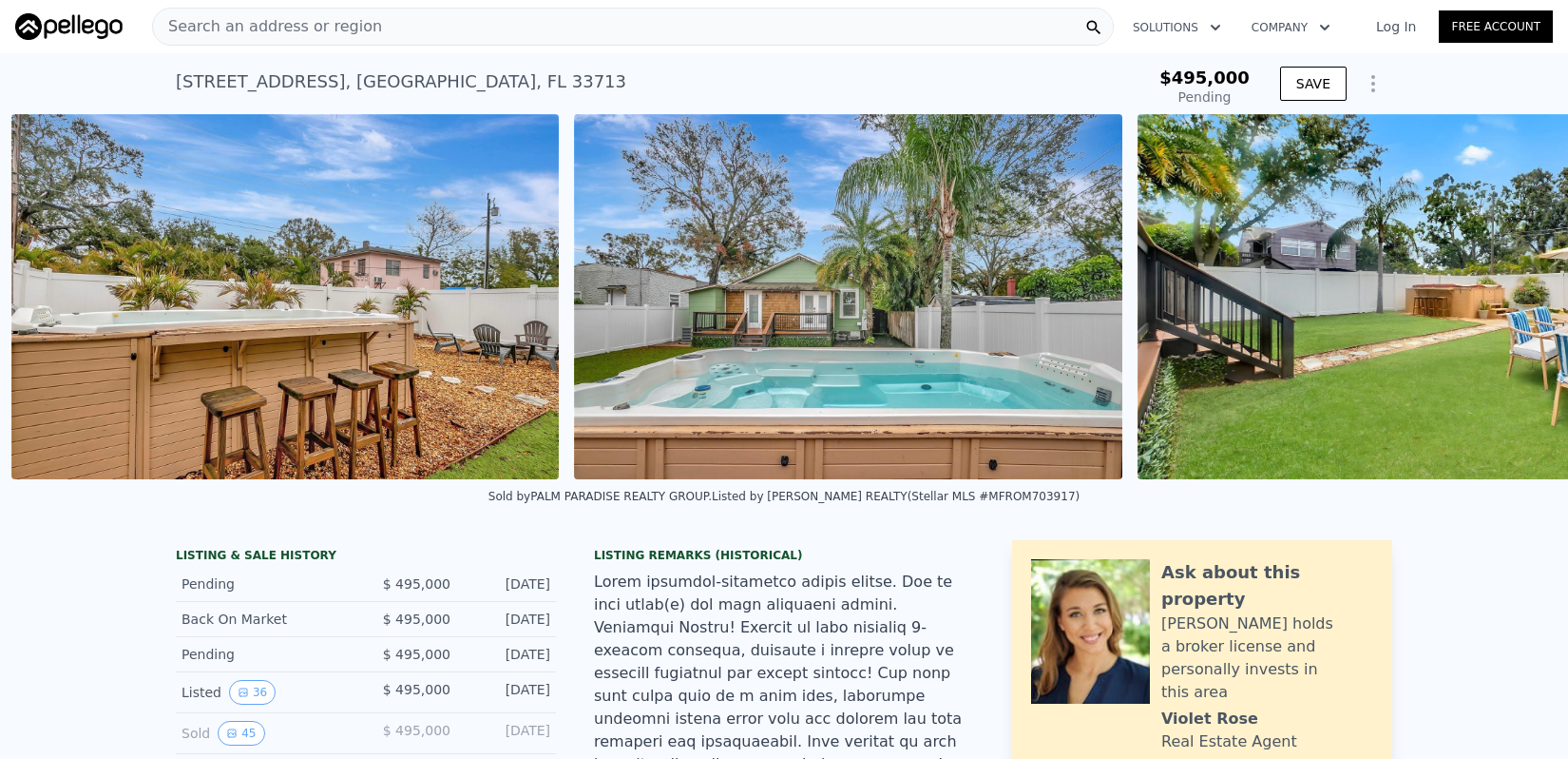
scroll to position [0, 18528]
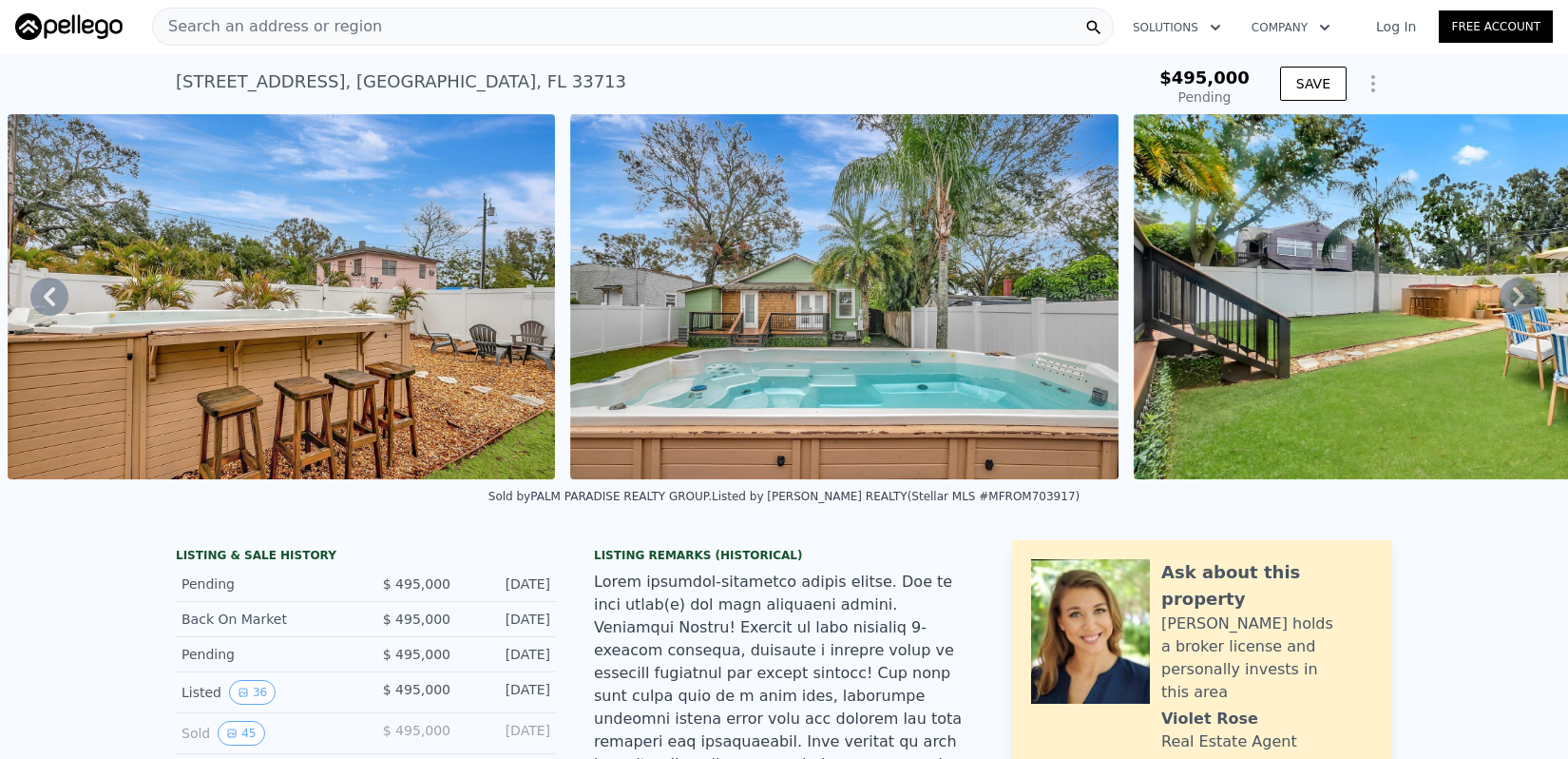
click at [1375, 79] on icon "Show Options" at bounding box center [1373, 83] width 23 height 23
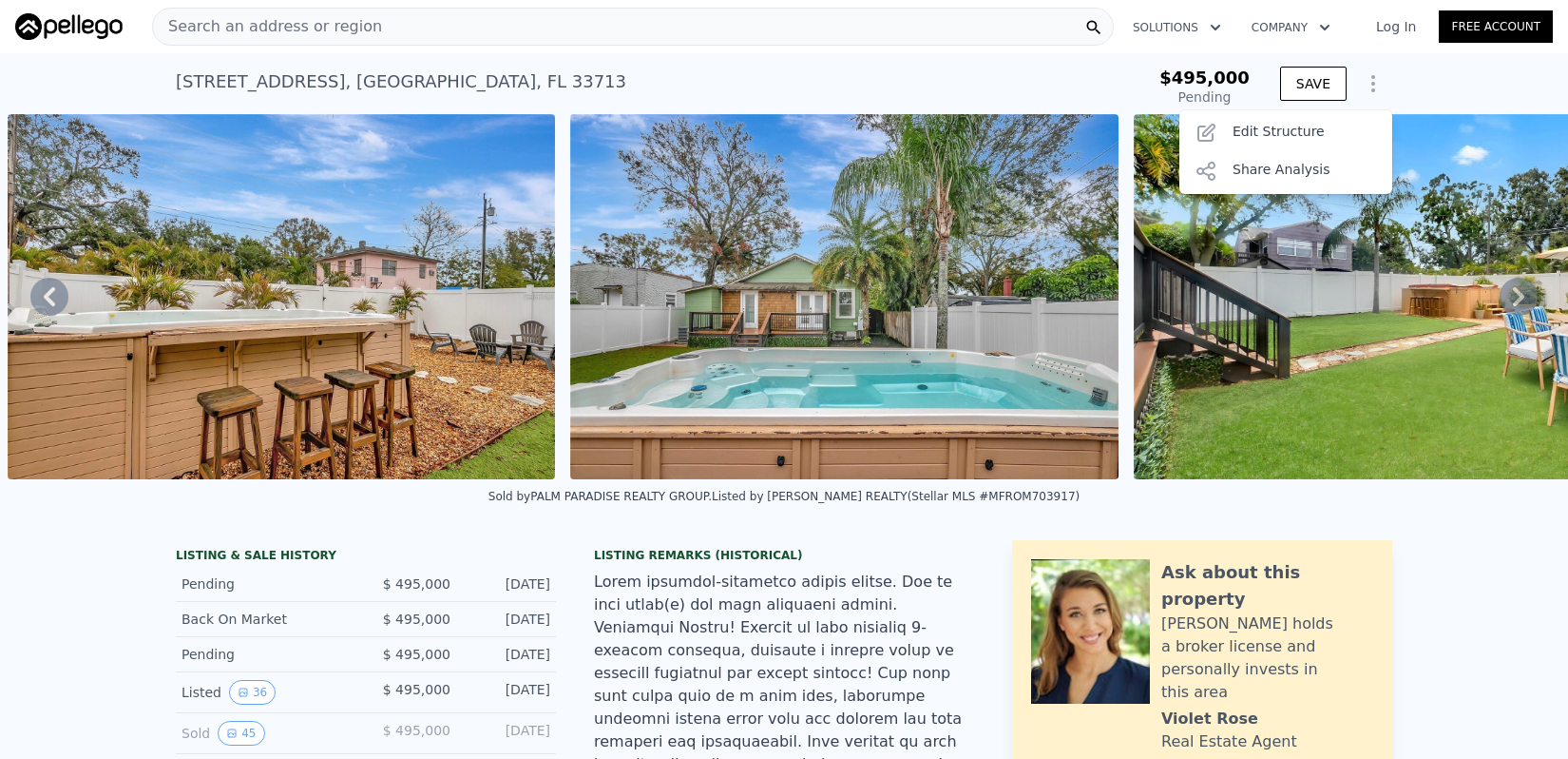
click at [1433, 76] on div "[STREET_ADDRESS] Pending from $495k $495,000 Pending SAVE Save Edit Structure S…" at bounding box center [784, 83] width 1568 height 61
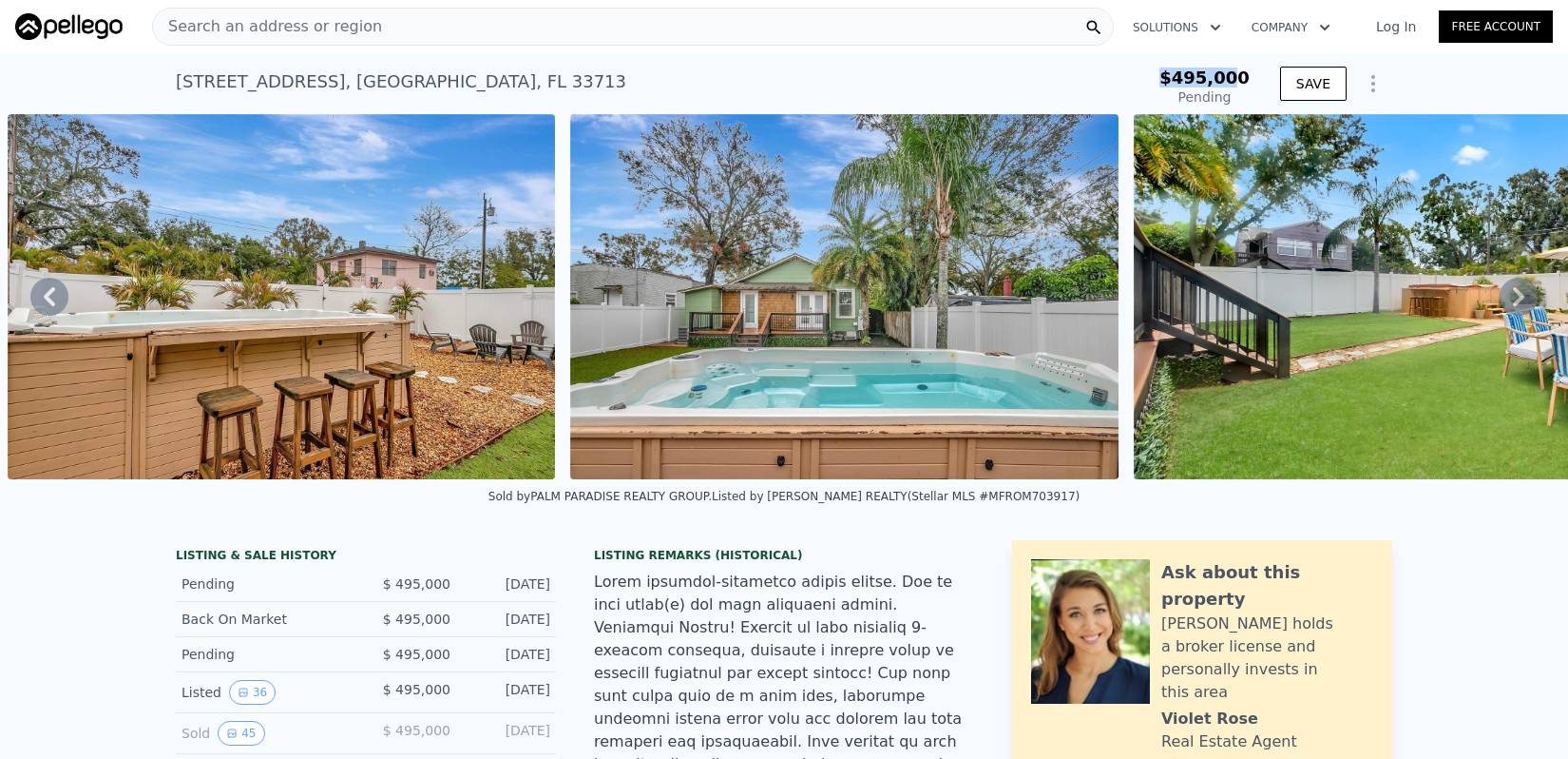
drag, startPoint x: 1172, startPoint y: 76, endPoint x: 1242, endPoint y: 76, distance: 70.0
click at [1242, 76] on span "$495,000" at bounding box center [1205, 77] width 90 height 20
click at [1055, 72] on div "[STREET_ADDRESS] Pending from $495k" at bounding box center [625, 87] width 898 height 54
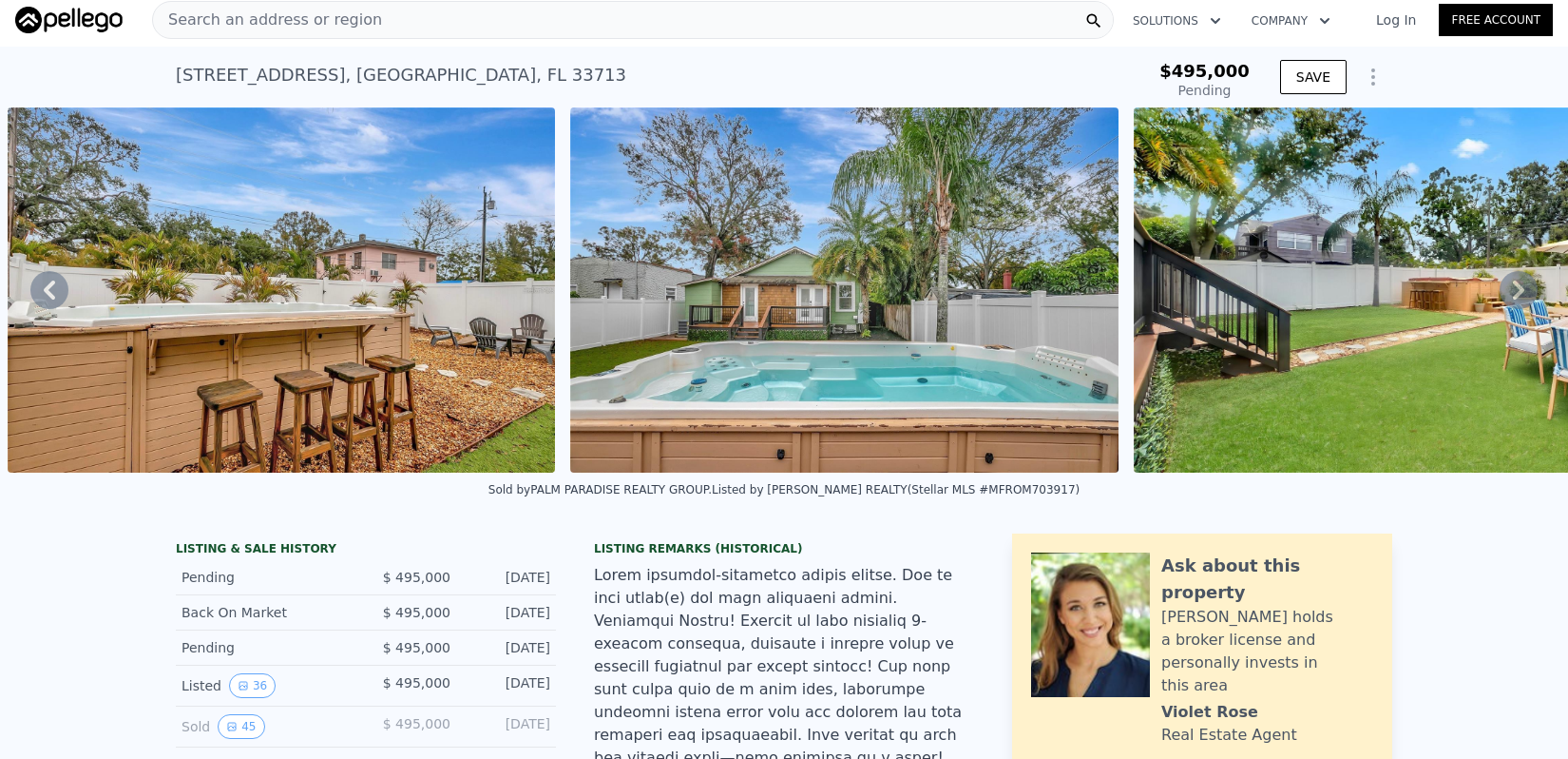
scroll to position [0, 0]
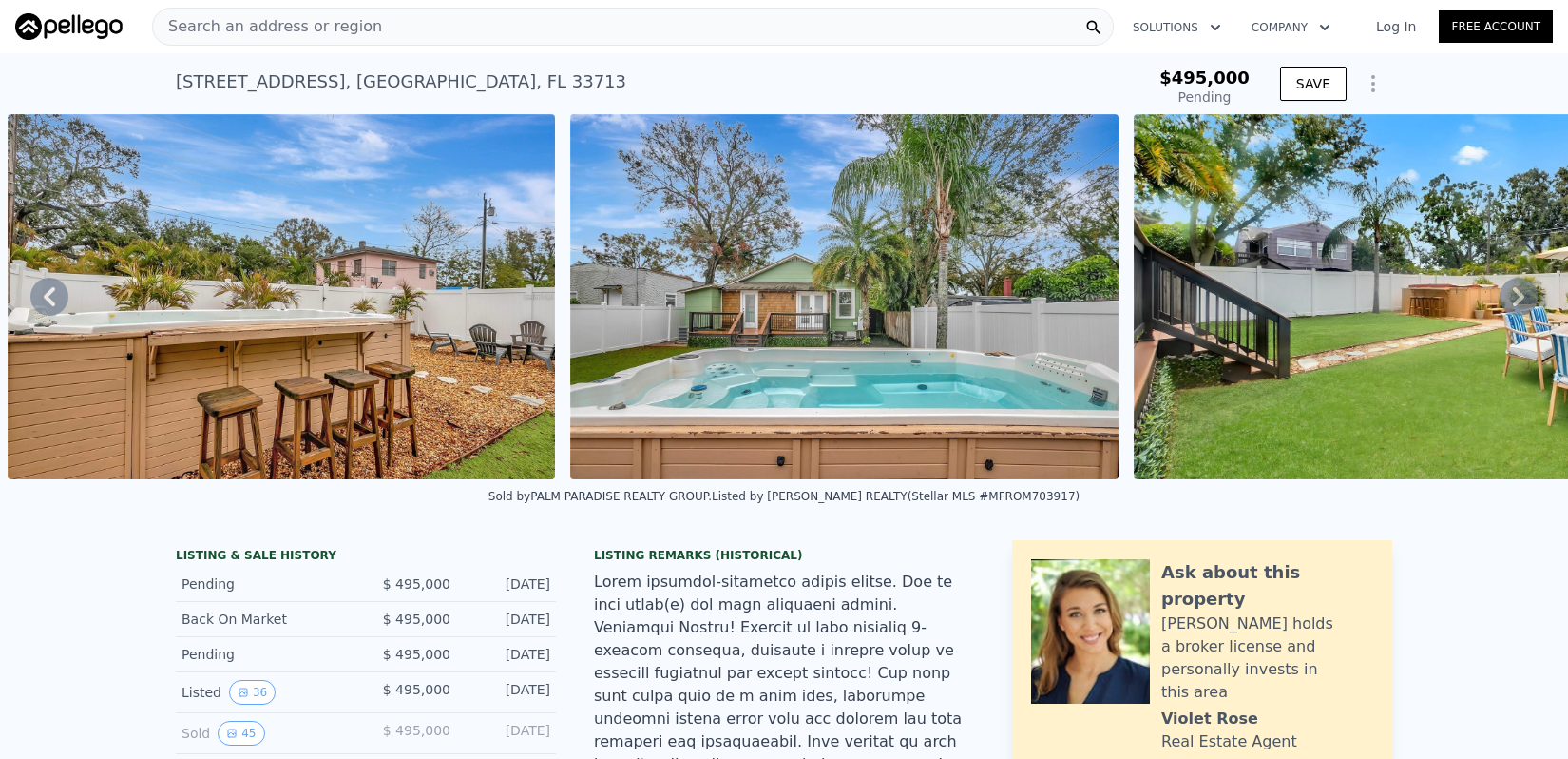
click at [1094, 87] on div "$495,000 Pending" at bounding box center [1173, 87] width 169 height 54
